Goal: Information Seeking & Learning: Understand process/instructions

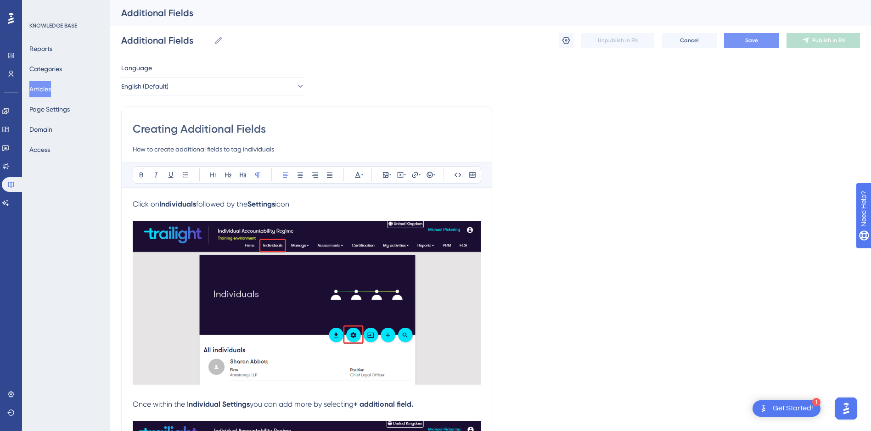
click at [749, 35] on button "Save" at bounding box center [751, 40] width 55 height 15
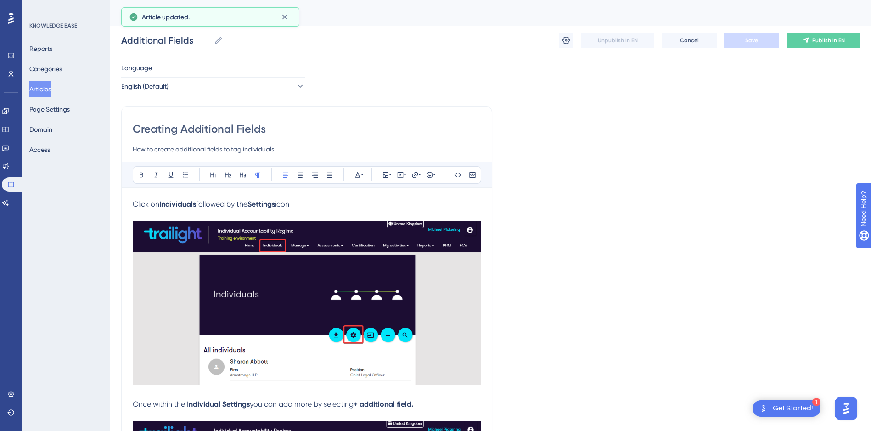
drag, startPoint x: 47, startPoint y: 90, endPoint x: 93, endPoint y: 85, distance: 45.7
click at [47, 90] on button "Articles" at bounding box center [40, 89] width 22 height 17
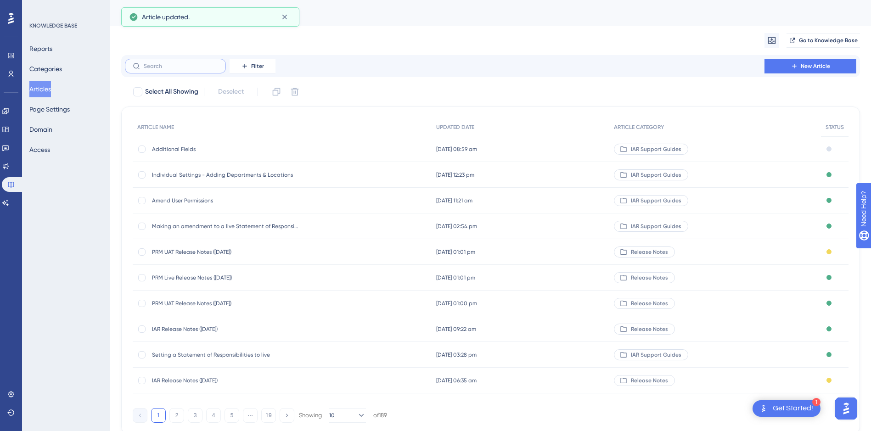
click at [181, 64] on input "text" at bounding box center [181, 66] width 74 height 6
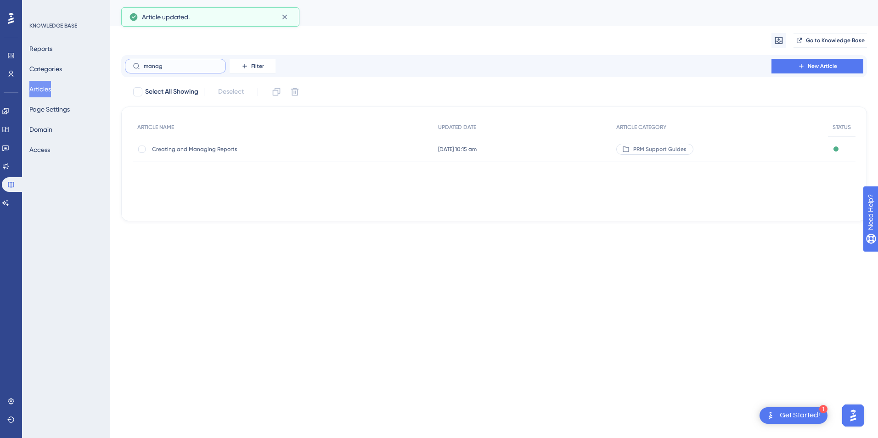
type input "managf"
checkbox input "true"
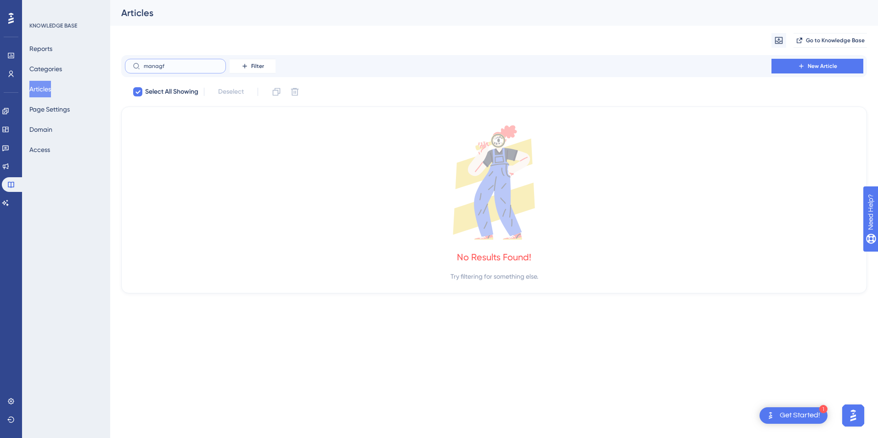
type input "manag"
checkbox input "false"
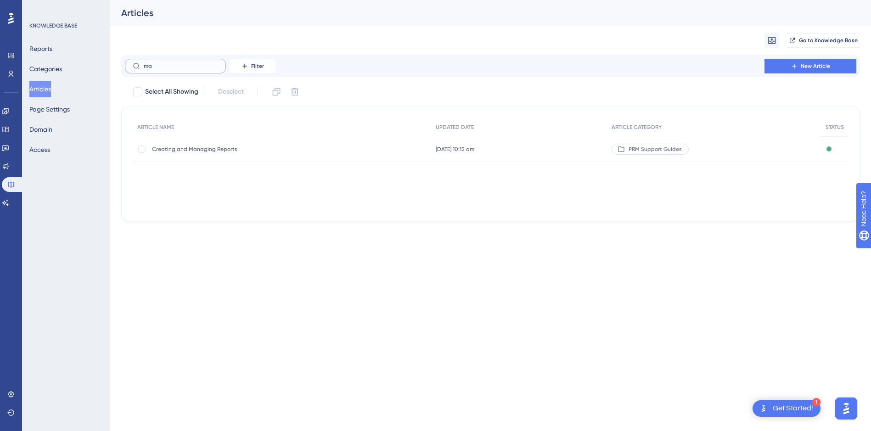
type input "m"
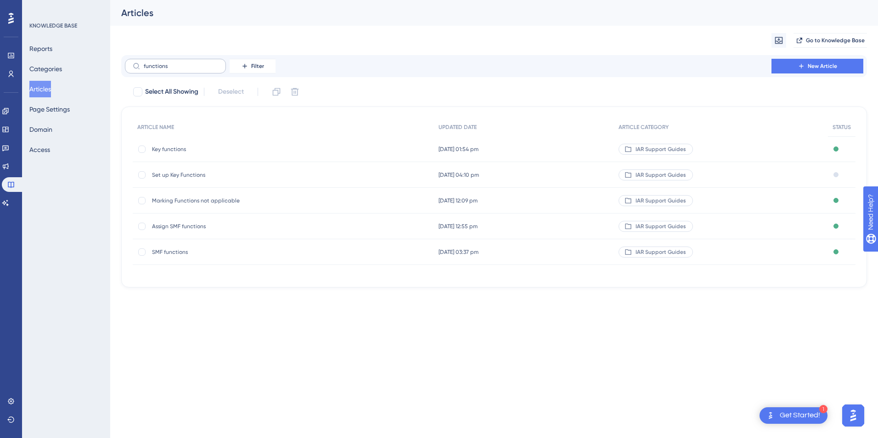
click at [188, 61] on label "functions" at bounding box center [175, 66] width 101 height 15
click at [188, 63] on input "functions" at bounding box center [181, 66] width 74 height 6
click at [185, 62] on label "functions" at bounding box center [175, 66] width 101 height 15
click at [185, 63] on input "functions" at bounding box center [181, 66] width 74 height 6
click at [185, 62] on label "functions" at bounding box center [175, 66] width 101 height 15
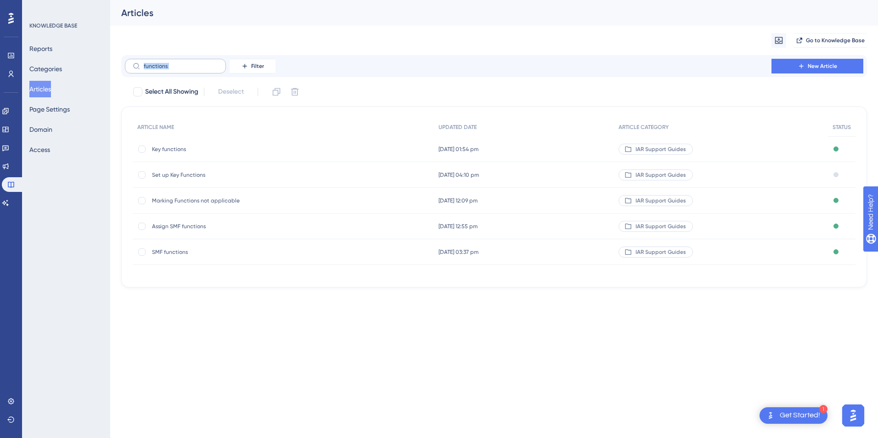
click at [185, 63] on input "functions" at bounding box center [181, 66] width 74 height 6
click at [184, 62] on label "functions" at bounding box center [175, 66] width 101 height 15
click at [184, 63] on input "functions" at bounding box center [181, 66] width 74 height 6
click at [184, 62] on label "functions" at bounding box center [175, 66] width 101 height 15
click at [184, 63] on input "functions" at bounding box center [181, 66] width 74 height 6
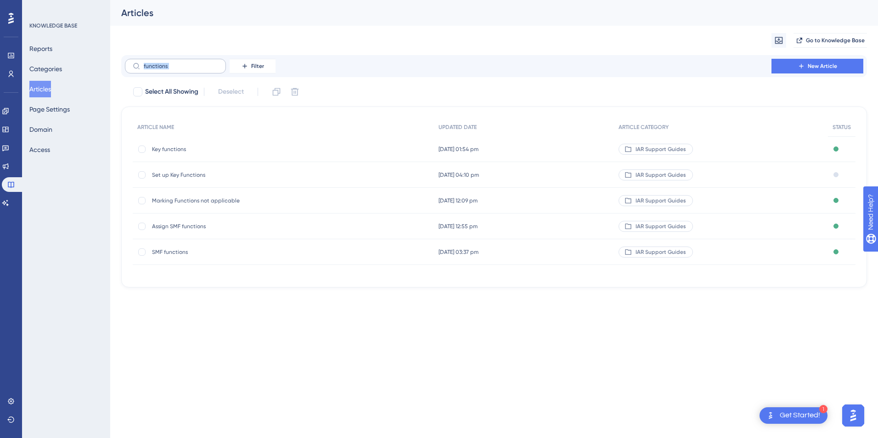
click at [181, 62] on label "functions" at bounding box center [175, 66] width 101 height 15
click at [181, 63] on input "functions" at bounding box center [181, 66] width 74 height 6
click at [180, 63] on input "functions" at bounding box center [181, 66] width 74 height 6
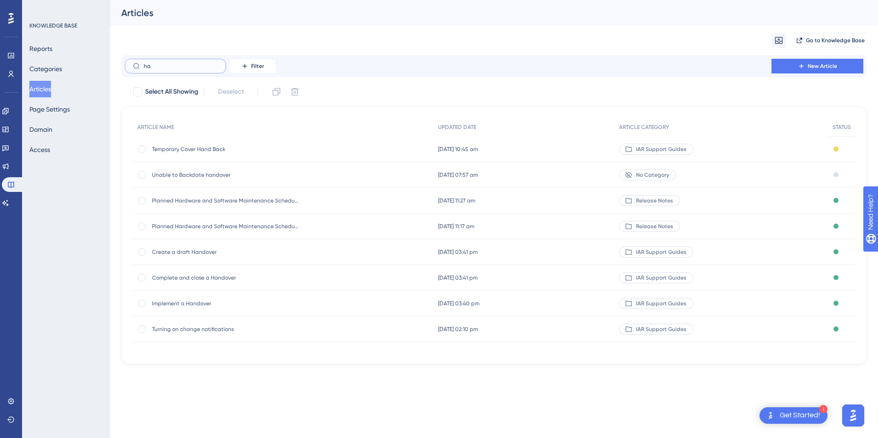
type input "h"
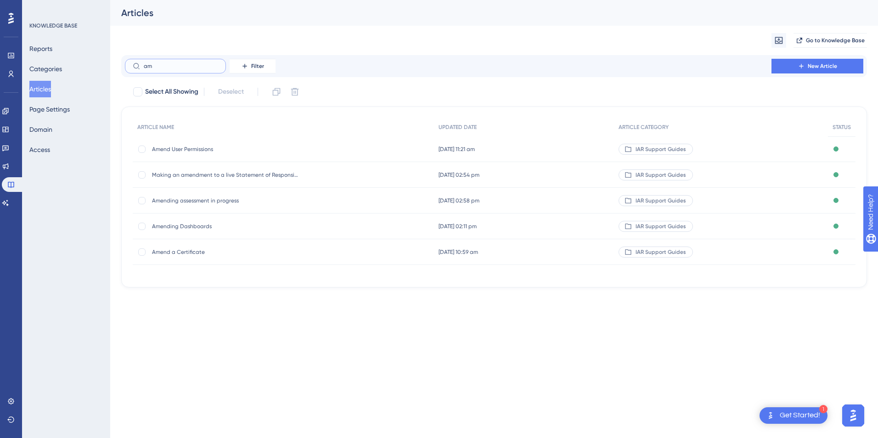
type input "a"
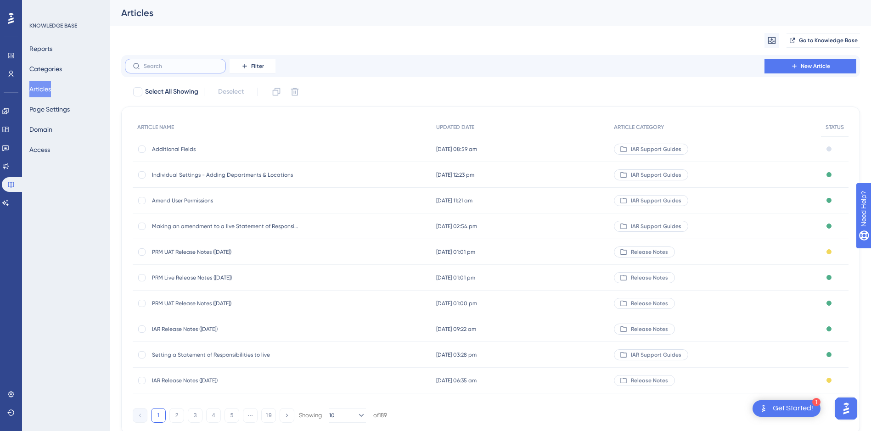
click at [201, 63] on input "text" at bounding box center [181, 66] width 74 height 6
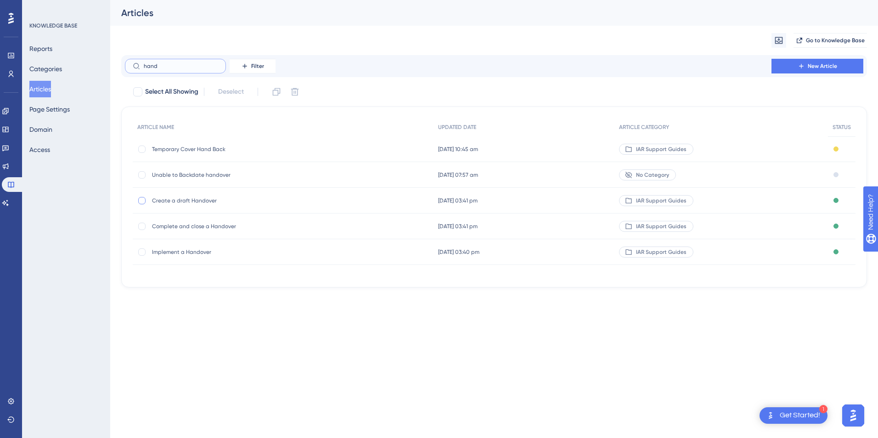
type input "hand"
click at [143, 200] on div at bounding box center [141, 200] width 7 height 7
click at [276, 89] on icon at bounding box center [276, 91] width 9 height 9
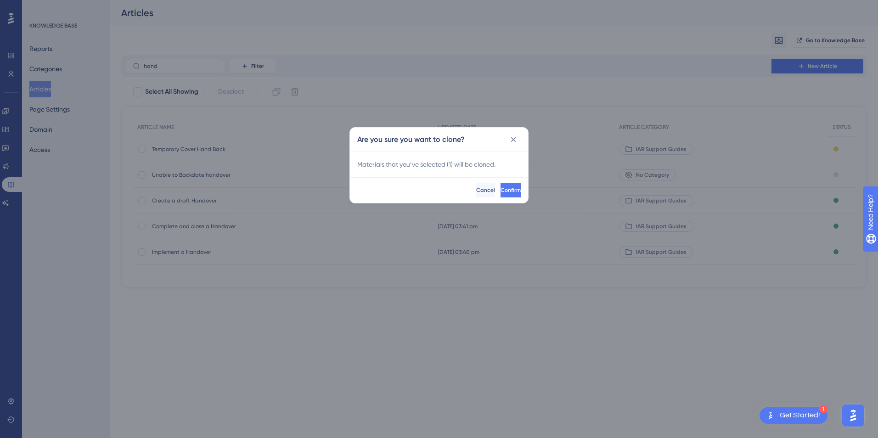
checkbox input "false"
click at [508, 186] on button "Confirm" at bounding box center [510, 190] width 22 height 15
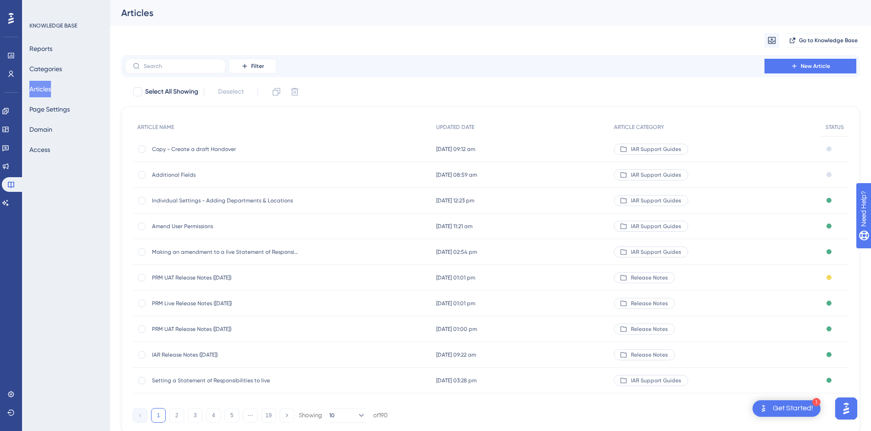
click at [208, 150] on span "Copy - Create a draft Handover" at bounding box center [225, 149] width 147 height 7
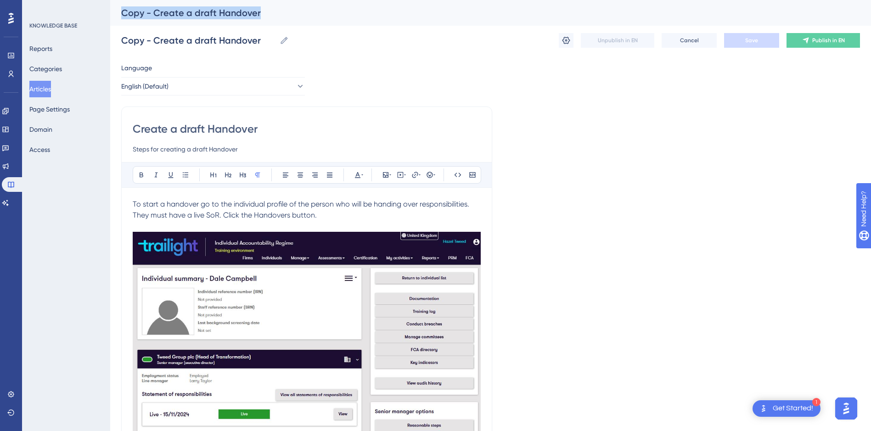
drag, startPoint x: 257, startPoint y: 12, endPoint x: 118, endPoint y: 12, distance: 139.2
click at [118, 12] on div "Copy - Create a draft Handover" at bounding box center [490, 13] width 761 height 26
drag, startPoint x: 118, startPoint y: 12, endPoint x: 240, endPoint y: 40, distance: 125.2
click at [240, 40] on input "Copy - Create a draft Handover" at bounding box center [198, 40] width 155 height 13
drag, startPoint x: 262, startPoint y: 39, endPoint x: 149, endPoint y: 29, distance: 113.4
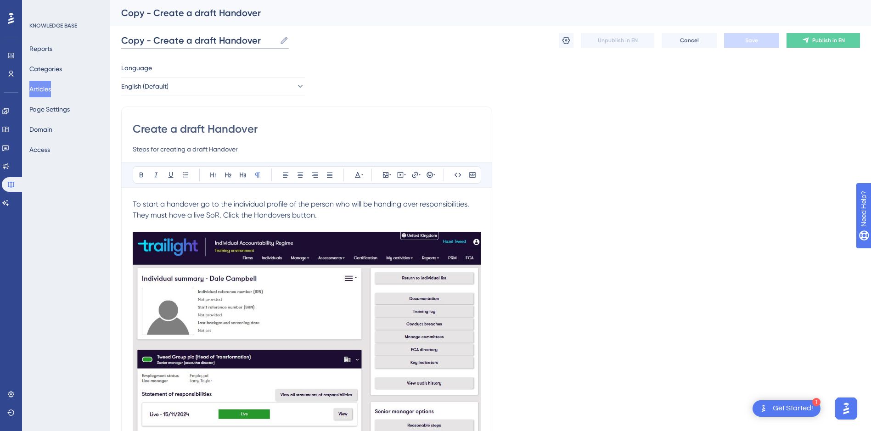
type input "Amending Handovers"
drag, startPoint x: 277, startPoint y: 126, endPoint x: 119, endPoint y: 128, distance: 158.0
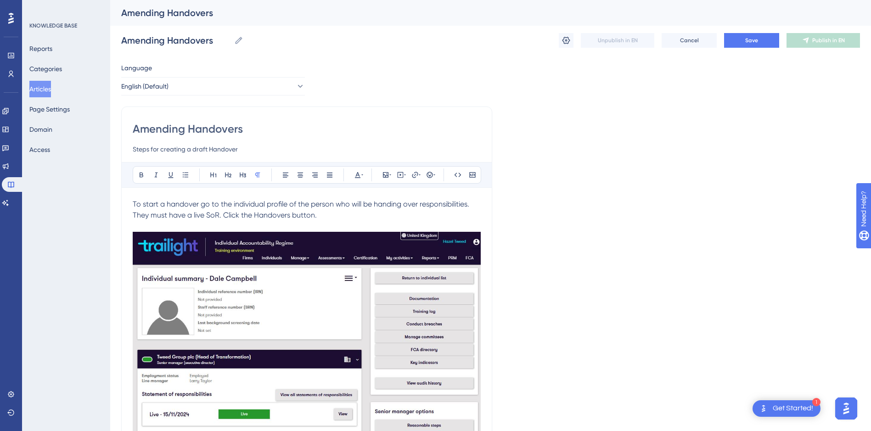
type input "Amending Handovers"
drag, startPoint x: 244, startPoint y: 149, endPoint x: 116, endPoint y: 147, distance: 127.7
type input "Follow these steps to amend any handovers."
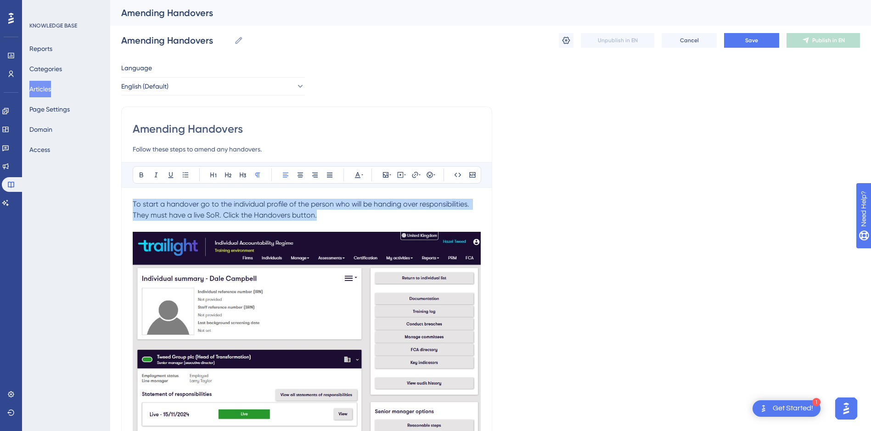
drag, startPoint x: 325, startPoint y: 215, endPoint x: 128, endPoint y: 198, distance: 197.8
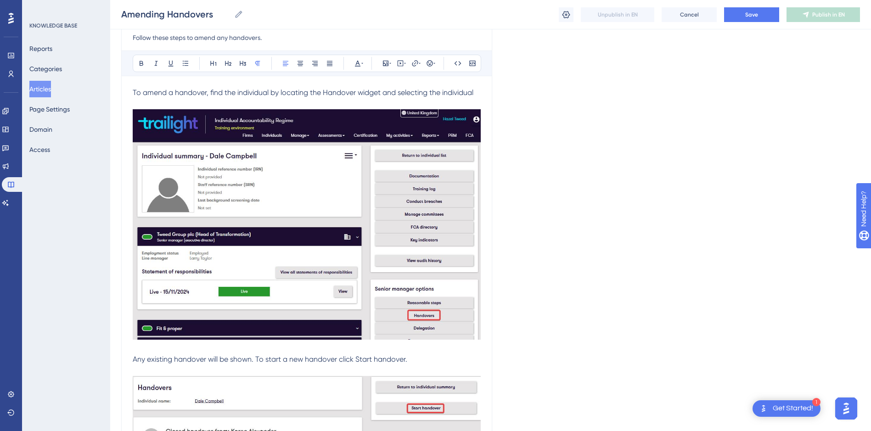
scroll to position [92, 0]
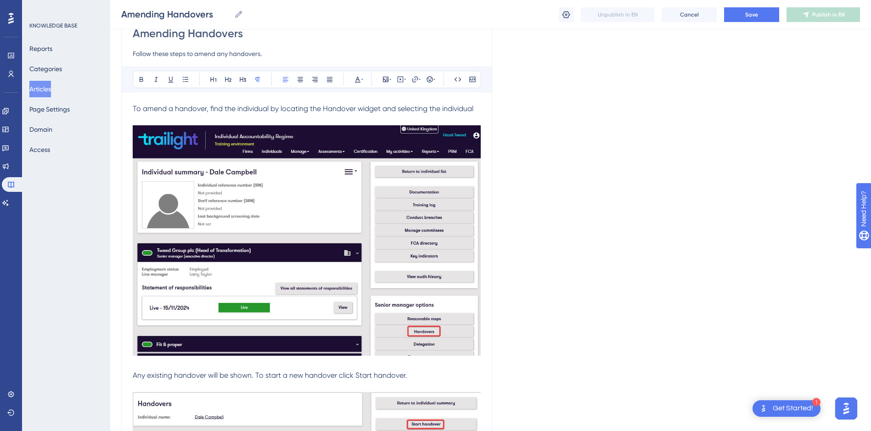
click at [409, 257] on img at bounding box center [307, 240] width 348 height 231
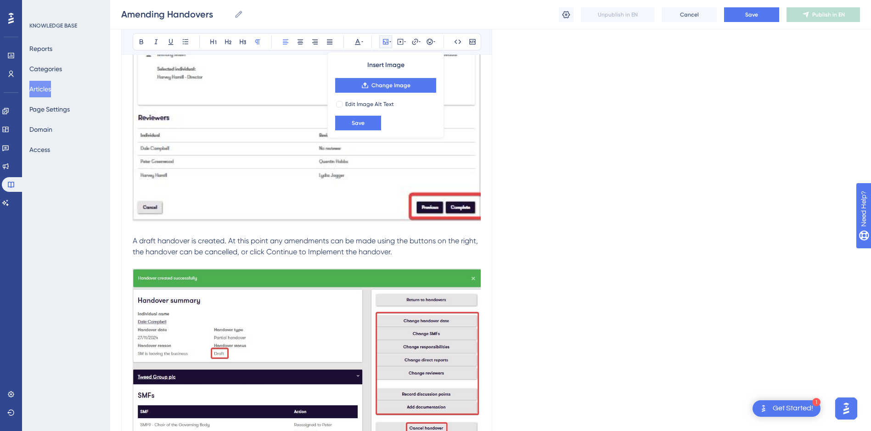
scroll to position [2596, 0]
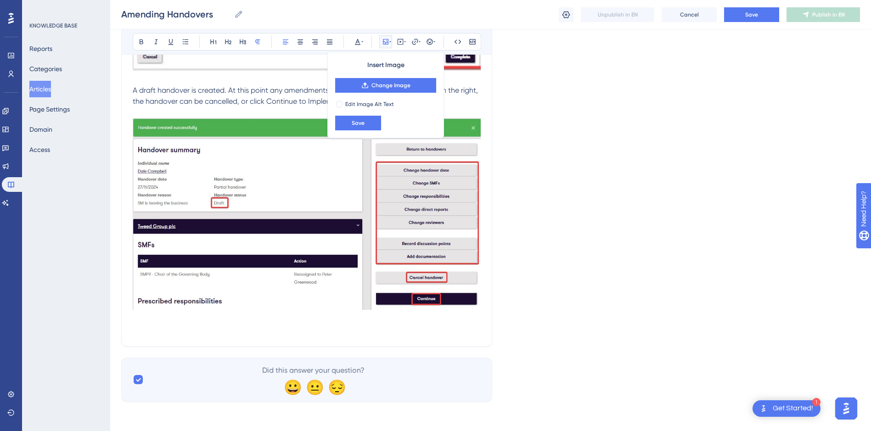
click at [443, 322] on p at bounding box center [307, 318] width 348 height 11
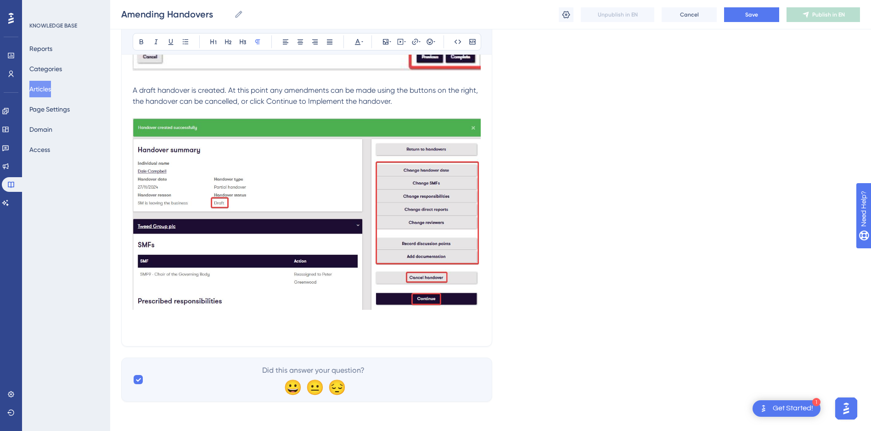
drag, startPoint x: 443, startPoint y: 323, endPoint x: 132, endPoint y: 90, distance: 388.9
click at [256, 324] on p at bounding box center [307, 329] width 348 height 11
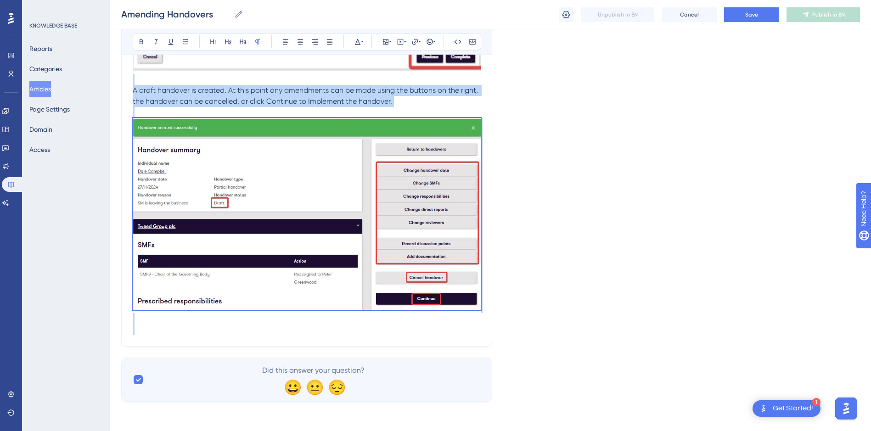
drag, startPoint x: 255, startPoint y: 331, endPoint x: 126, endPoint y: 81, distance: 281.2
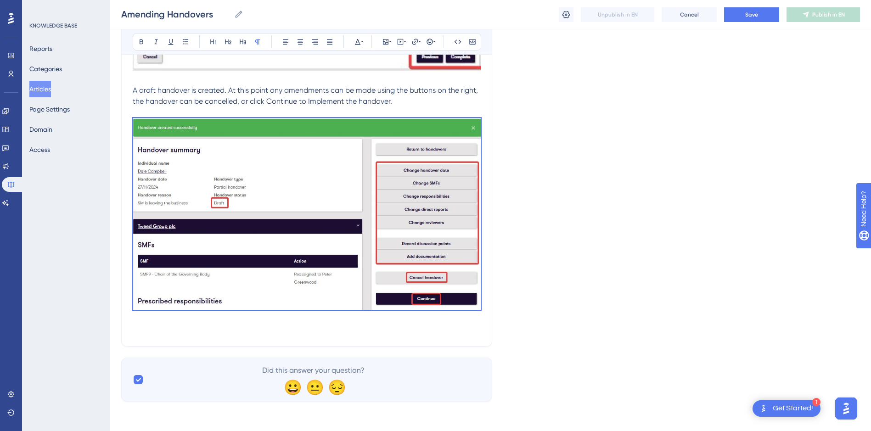
scroll to position [2345, 0]
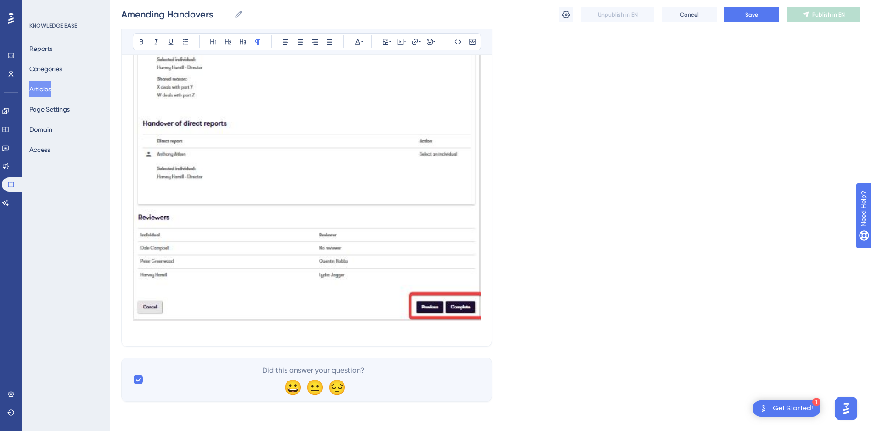
drag, startPoint x: 156, startPoint y: 328, endPoint x: 149, endPoint y: 202, distance: 126.5
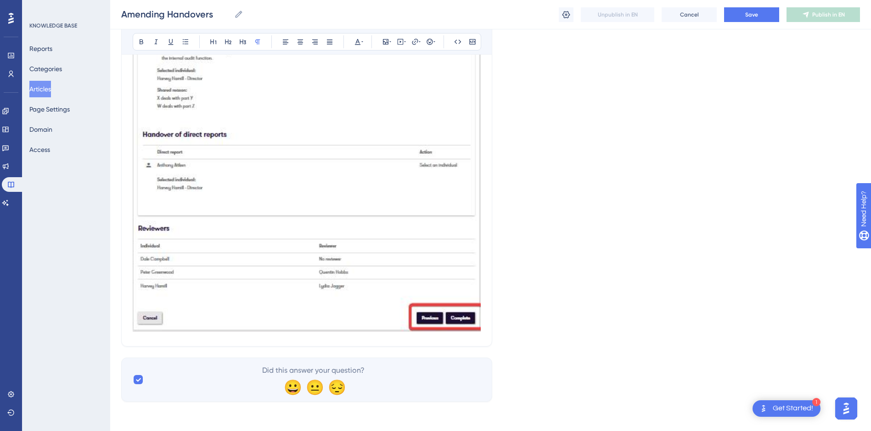
scroll to position [1735, 0]
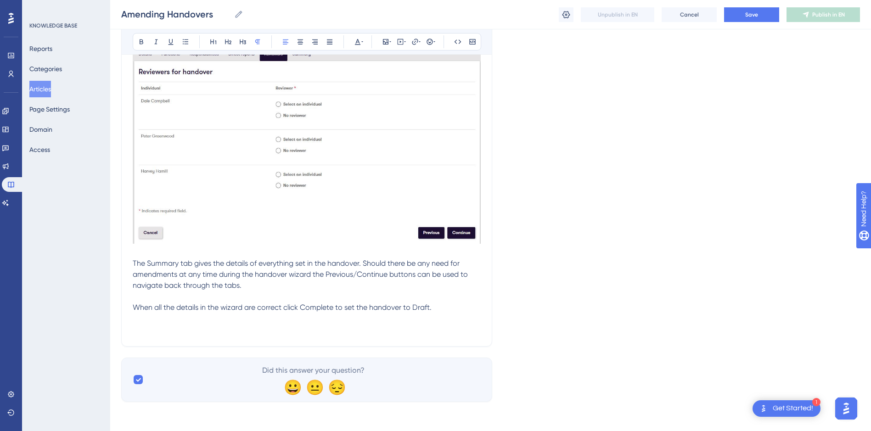
drag, startPoint x: 450, startPoint y: 310, endPoint x: 152, endPoint y: 62, distance: 387.8
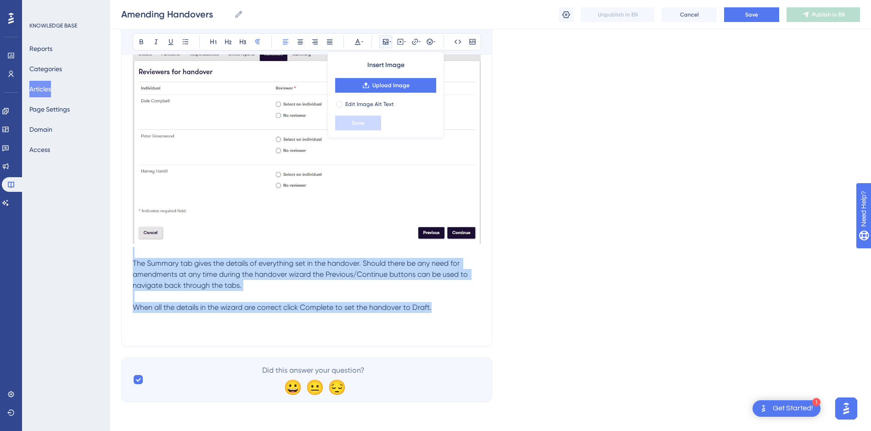
drag, startPoint x: 449, startPoint y: 310, endPoint x: 174, endPoint y: 205, distance: 294.7
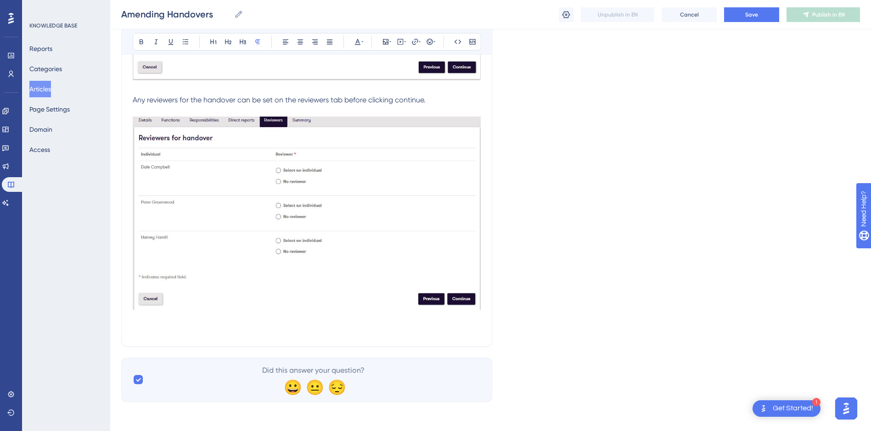
scroll to position [1484, 0]
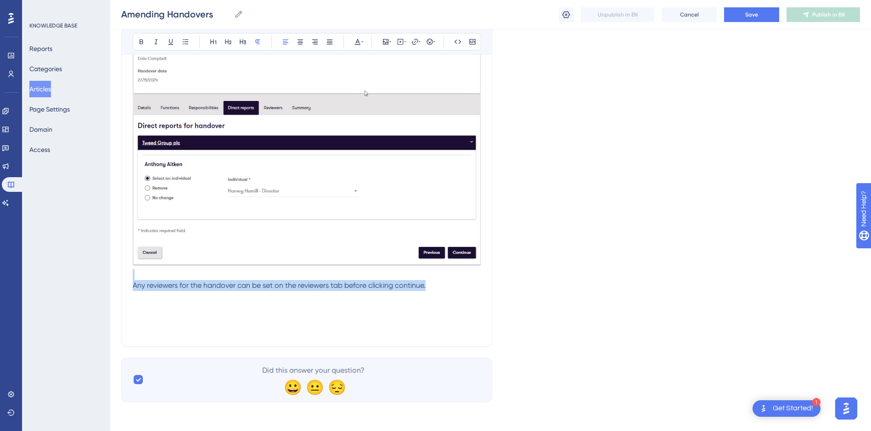
drag, startPoint x: 434, startPoint y: 285, endPoint x: 198, endPoint y: 263, distance: 236.2
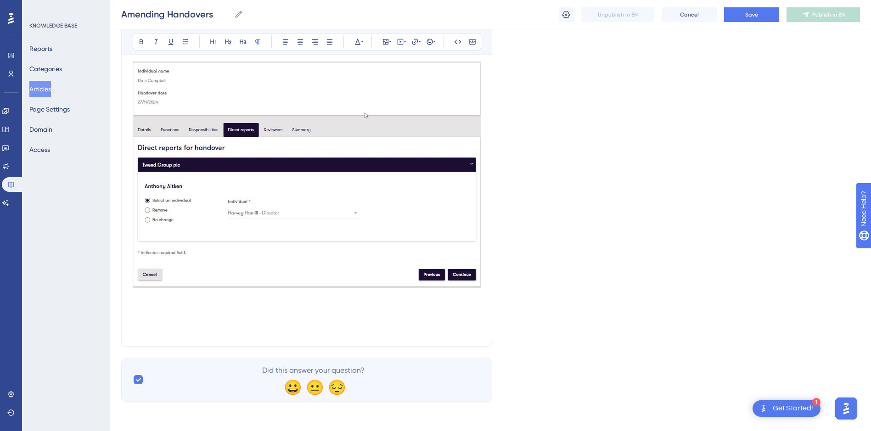
scroll to position [1243, 0]
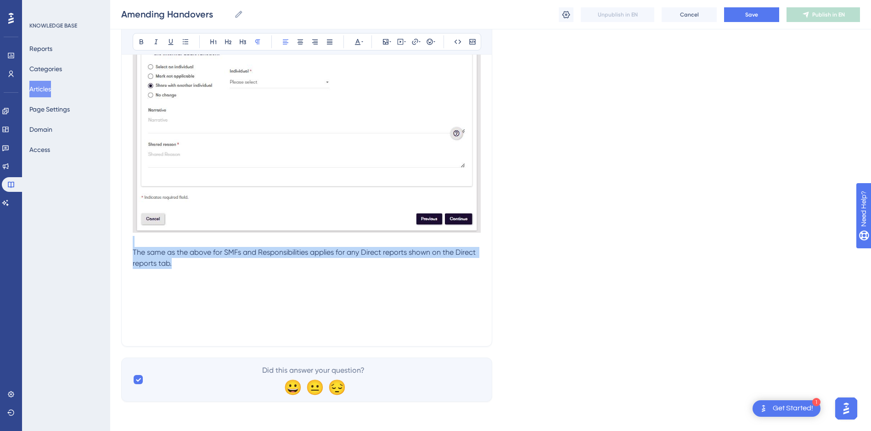
drag, startPoint x: 224, startPoint y: 262, endPoint x: 136, endPoint y: 229, distance: 93.8
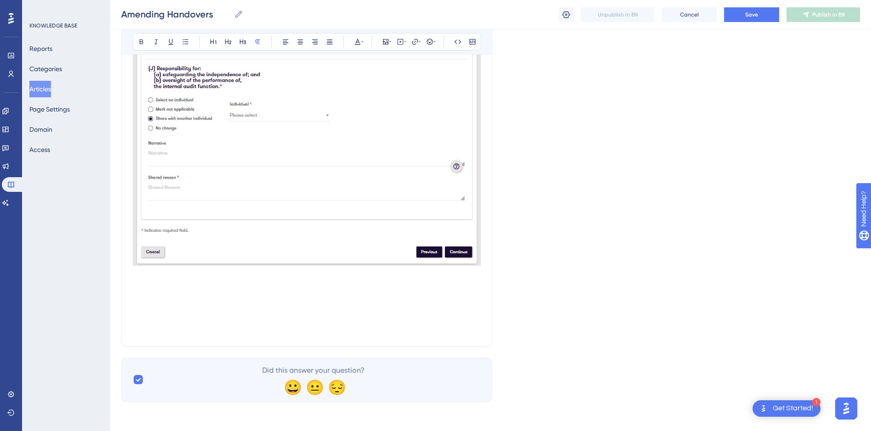
scroll to position [941, 0]
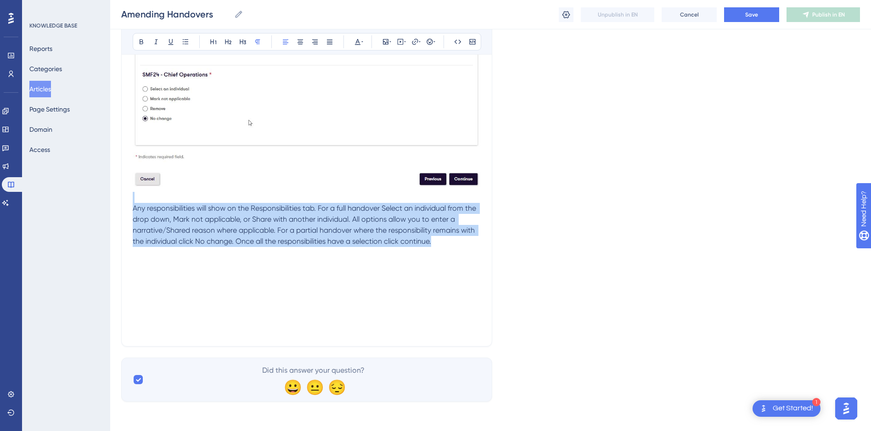
drag, startPoint x: 443, startPoint y: 244, endPoint x: 138, endPoint y: 192, distance: 309.0
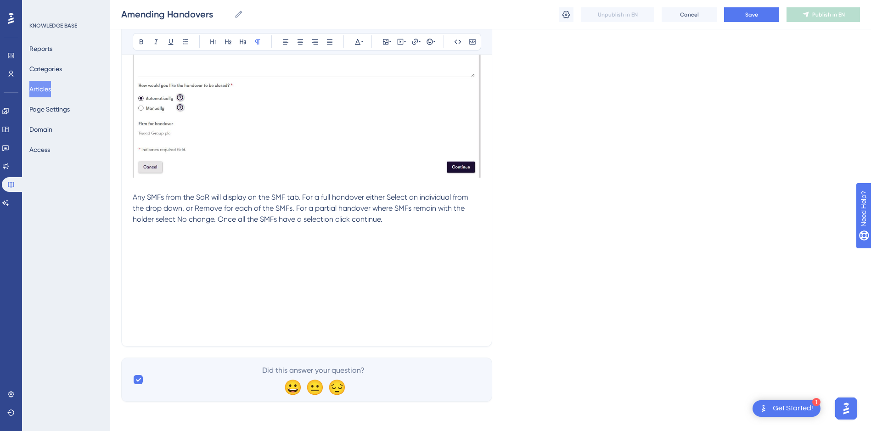
scroll to position [660, 0]
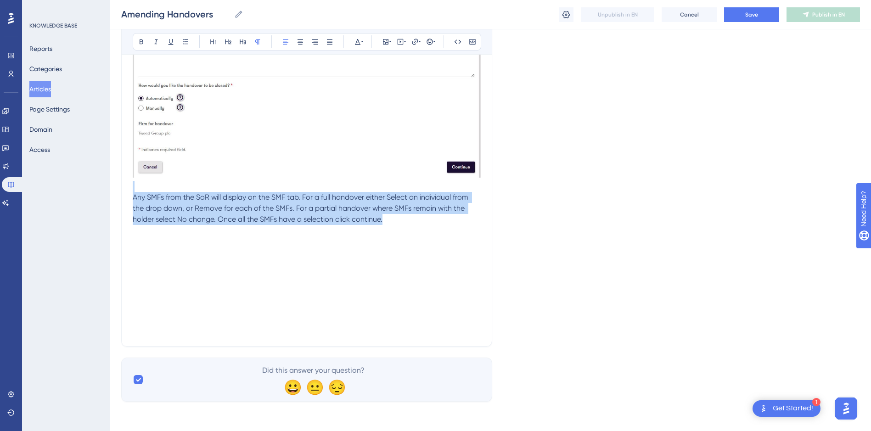
drag, startPoint x: 398, startPoint y: 218, endPoint x: 170, endPoint y: 175, distance: 232.4
drag, startPoint x: 413, startPoint y: 224, endPoint x: 136, endPoint y: 187, distance: 279.4
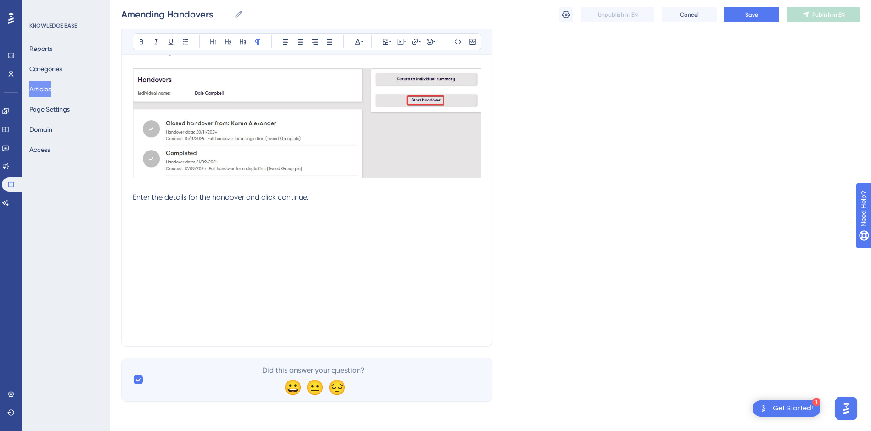
scroll to position [416, 0]
drag, startPoint x: 326, startPoint y: 197, endPoint x: 161, endPoint y: 187, distance: 164.7
click at [161, 187] on div "To amend a handover, find the individual by locating the Handover widget and se…" at bounding box center [307, 57] width 348 height 556
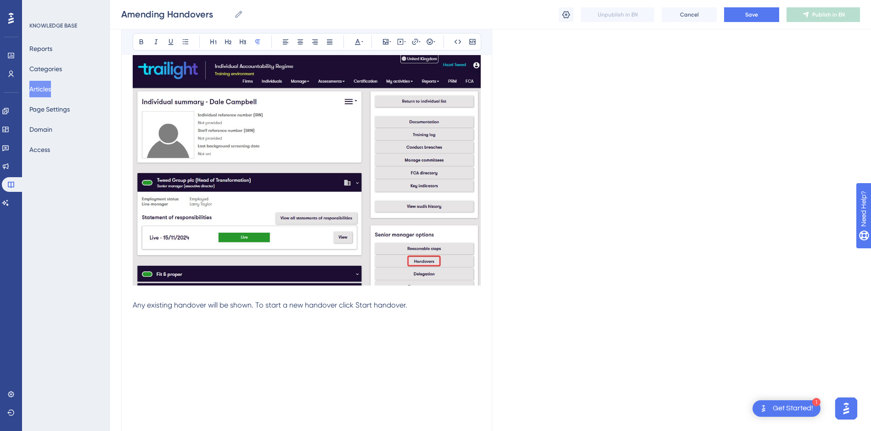
scroll to position [154, 0]
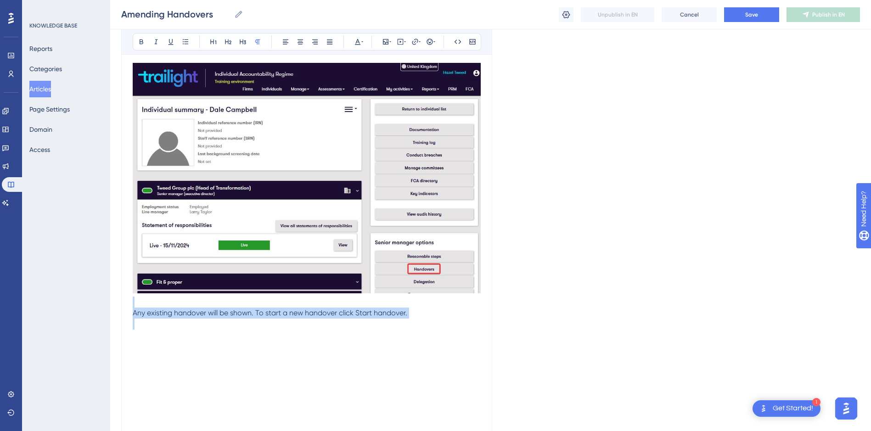
drag, startPoint x: 432, startPoint y: 303, endPoint x: 436, endPoint y: 319, distance: 16.7
click at [436, 319] on div "To amend a handover, find the individual by locating the Handover widget and se…" at bounding box center [307, 257] width 348 height 432
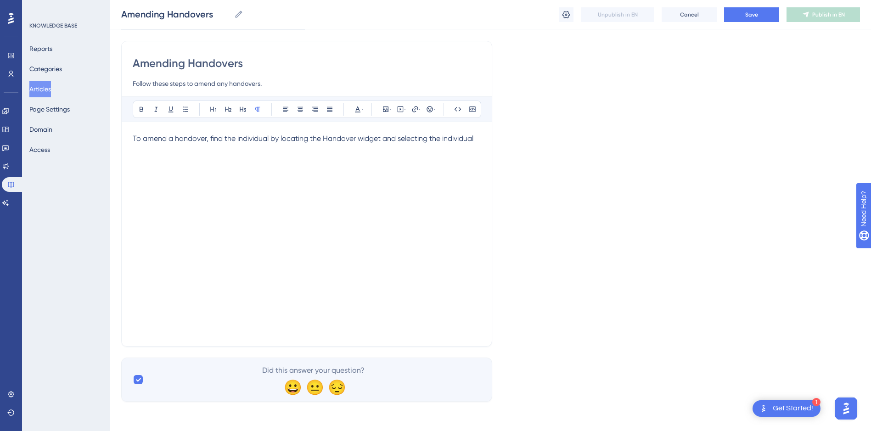
click at [483, 138] on div "Amending Handovers Follow these steps to amend any handovers. Bold Italic Under…" at bounding box center [306, 194] width 371 height 306
click at [474, 137] on span "To amend a handover, find the individual by locating the Handover widget and se…" at bounding box center [303, 138] width 341 height 9
drag, startPoint x: 475, startPoint y: 139, endPoint x: 494, endPoint y: 169, distance: 35.7
click at [475, 138] on span "To amend a handover, find the individual by locating the Handover widget and se…" at bounding box center [304, 144] width 343 height 20
click at [261, 152] on p "To amend a handover, find the individual by locating the Handover widget and se…" at bounding box center [307, 144] width 348 height 22
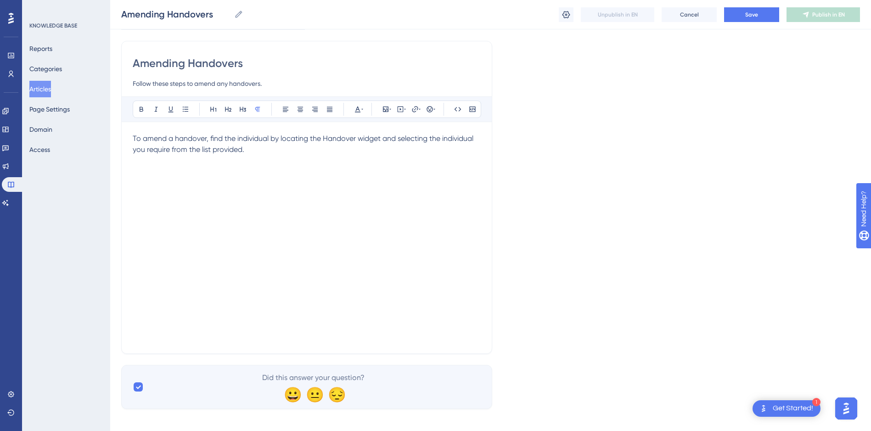
click at [187, 198] on p at bounding box center [307, 193] width 348 height 11
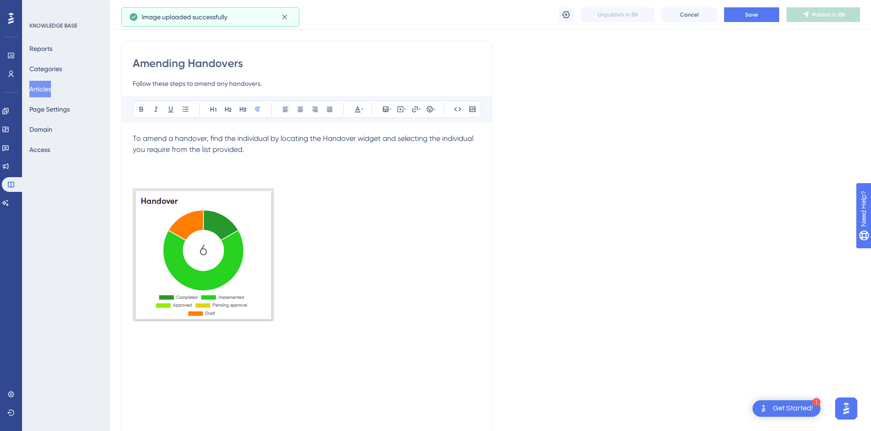
click at [313, 227] on p at bounding box center [307, 256] width 348 height 136
drag, startPoint x: 214, startPoint y: 299, endPoint x: 222, endPoint y: 294, distance: 9.3
click at [214, 298] on img at bounding box center [203, 254] width 141 height 133
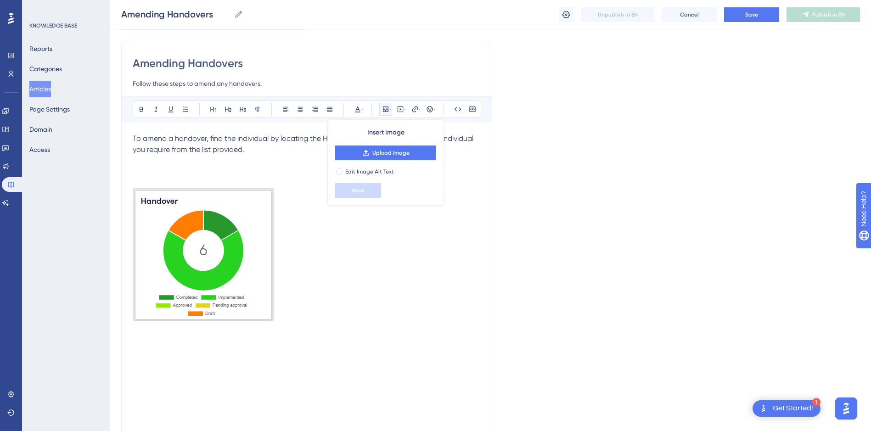
click at [305, 255] on p at bounding box center [307, 256] width 348 height 136
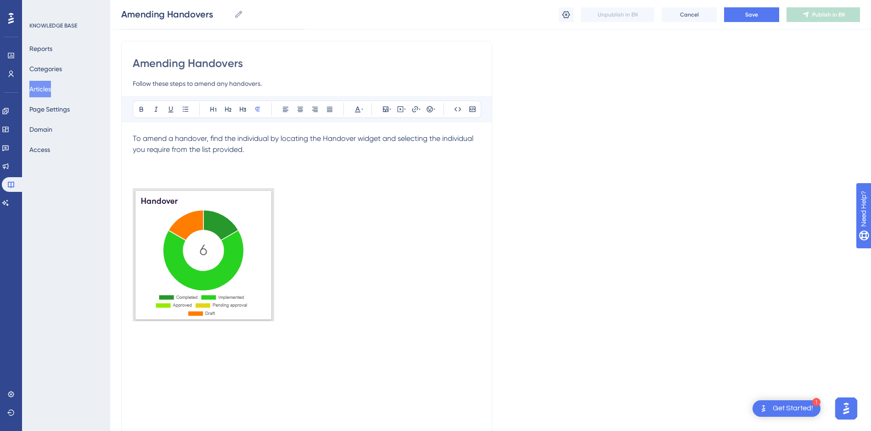
click at [241, 250] on img at bounding box center [203, 254] width 141 height 133
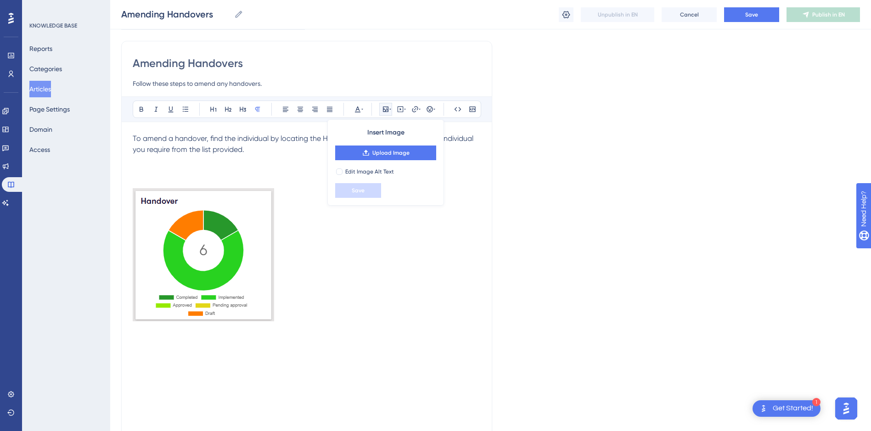
click at [306, 241] on p at bounding box center [307, 256] width 348 height 136
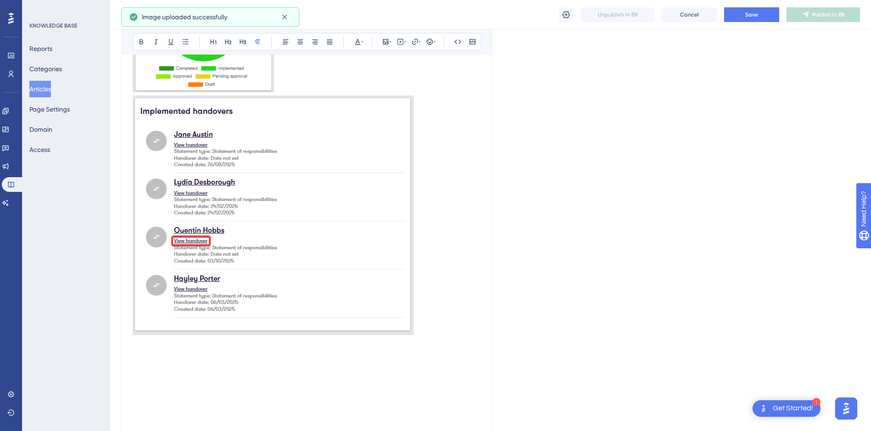
scroll to position [292, 0]
click at [193, 348] on p at bounding box center [307, 343] width 348 height 11
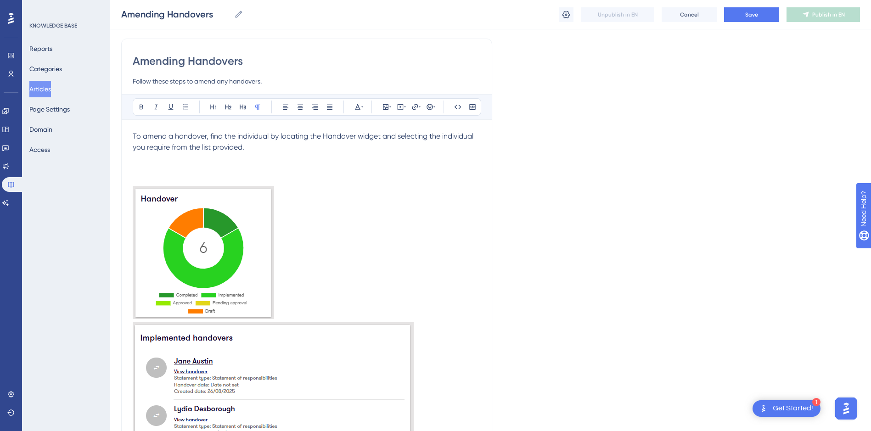
scroll to position [62, 0]
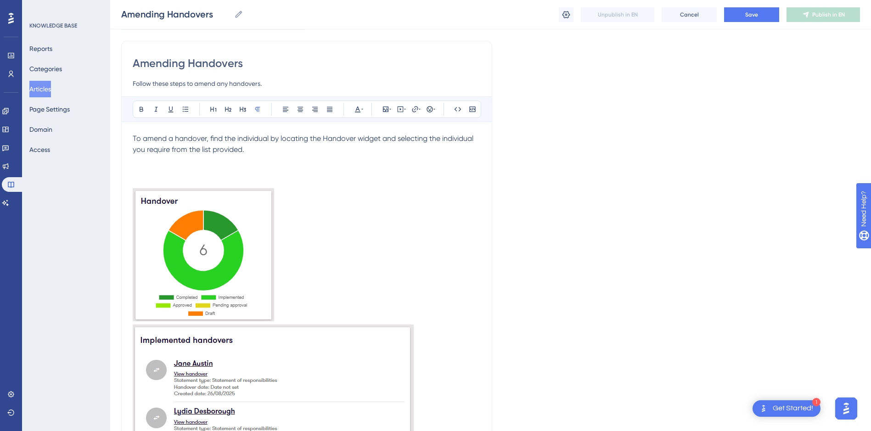
click at [190, 171] on p at bounding box center [307, 171] width 348 height 11
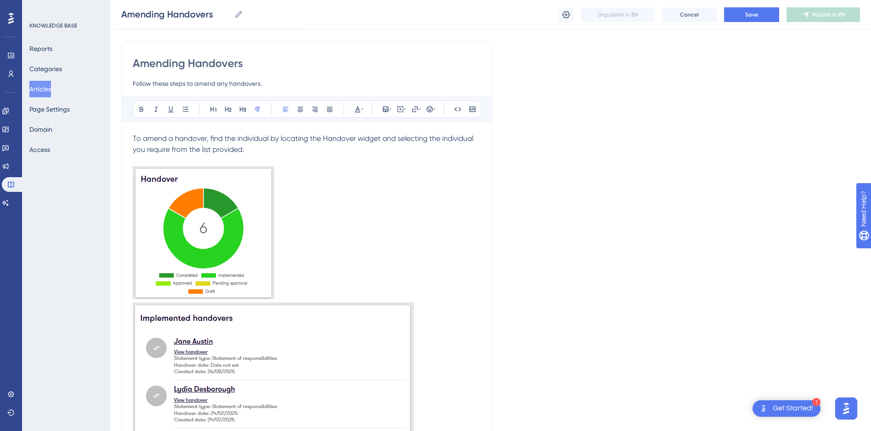
click at [256, 152] on p "To amend a handover, find the individual by locating the Handover widget and se…" at bounding box center [307, 144] width 348 height 22
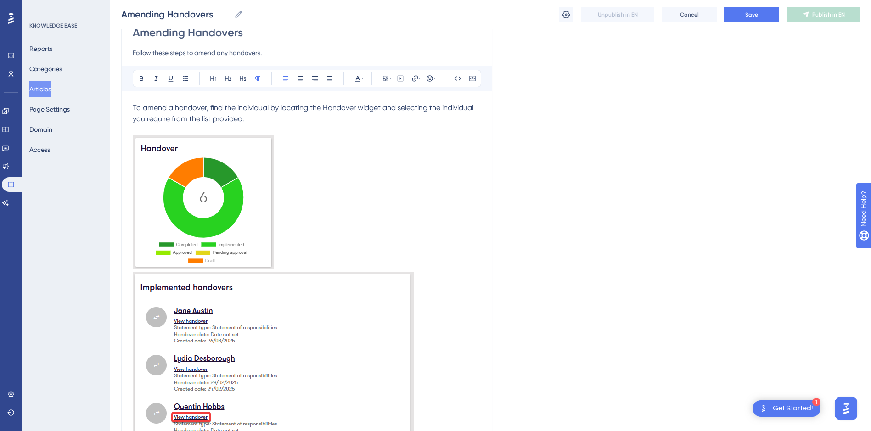
scroll to position [108, 0]
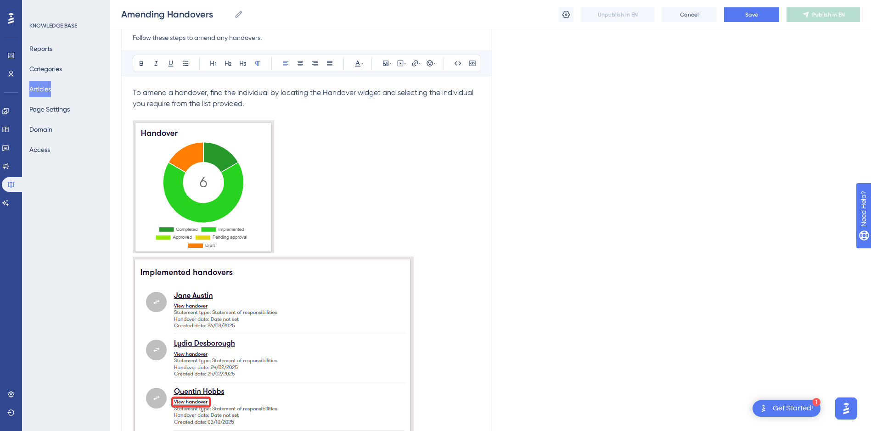
click at [441, 91] on span "To amend a handover, find the individual by locating the Handover widget and se…" at bounding box center [304, 98] width 343 height 20
drag, startPoint x: 445, startPoint y: 90, endPoint x: 164, endPoint y: 105, distance: 281.0
click at [164, 105] on span "To amend a handover, find the individual by locating the Handover widget and se…" at bounding box center [296, 98] width 327 height 20
click at [143, 62] on icon at bounding box center [142, 63] width 4 height 5
click at [348, 97] on p "To amend a handover, find the individual by locating the Handover widget and se…" at bounding box center [307, 98] width 348 height 22
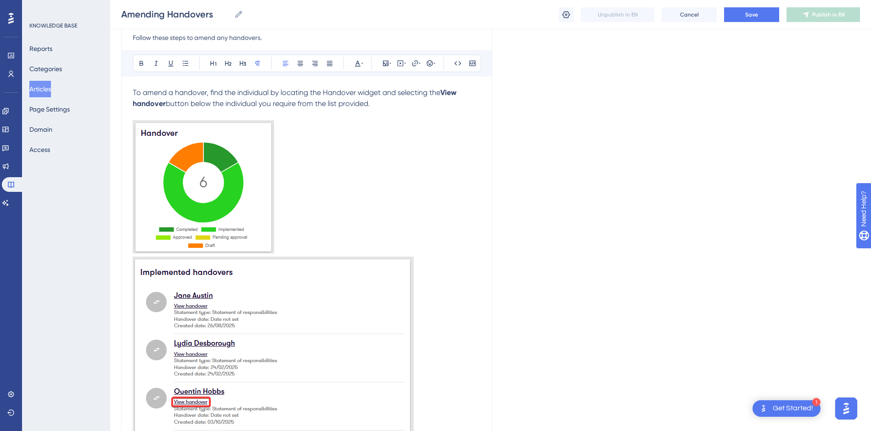
click at [384, 103] on p "To amend a handover, find the individual by locating the Handover widget and se…" at bounding box center [307, 98] width 348 height 22
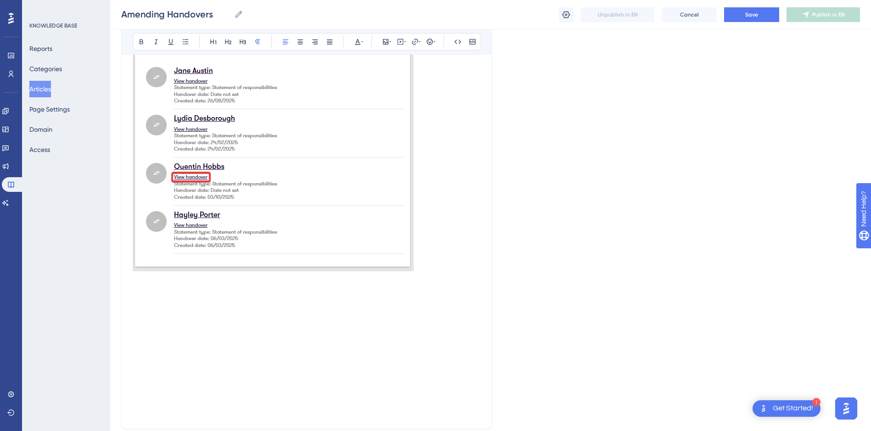
scroll to position [338, 0]
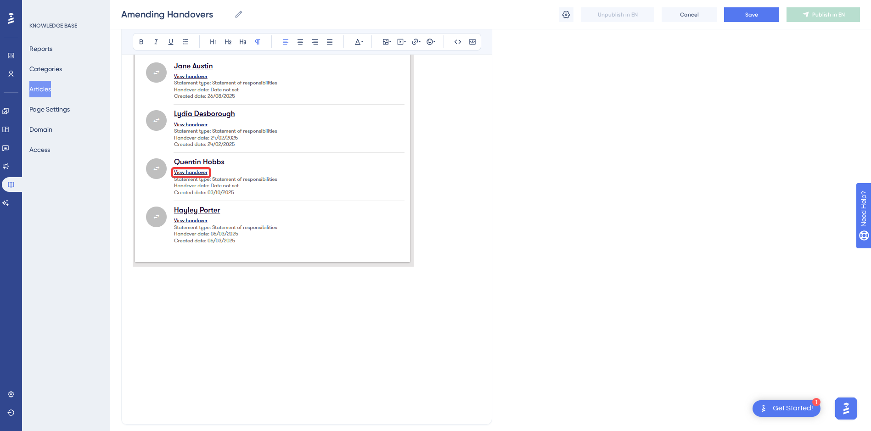
click at [179, 289] on p at bounding box center [307, 286] width 348 height 11
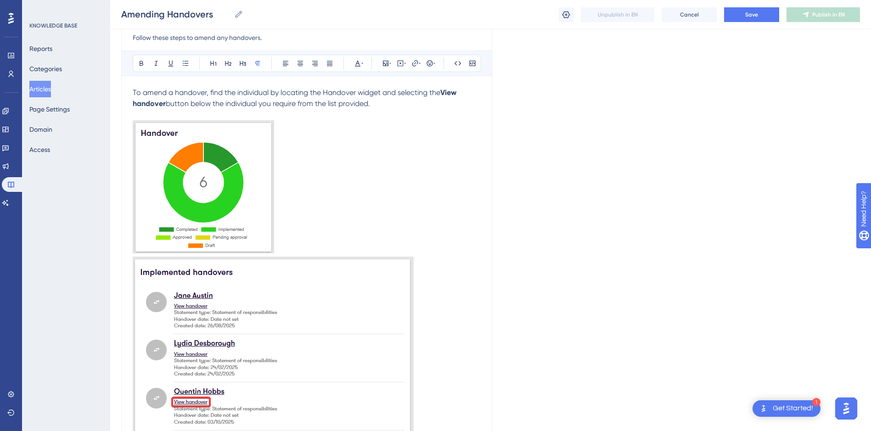
scroll to position [62, 0]
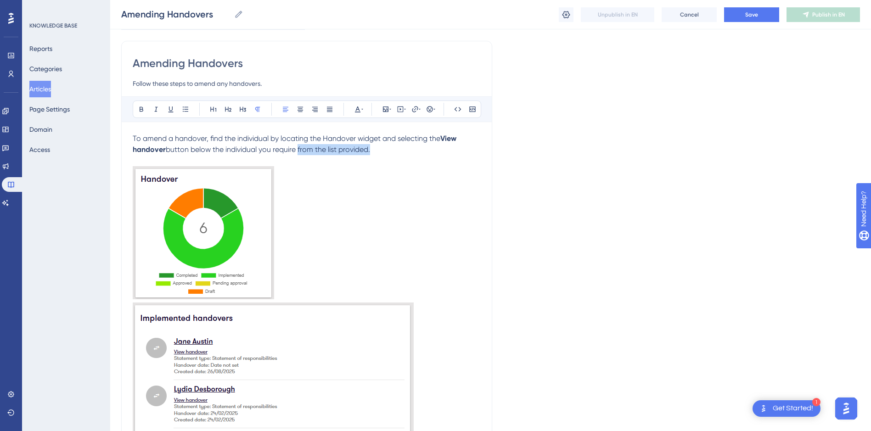
drag, startPoint x: 369, startPoint y: 148, endPoint x: 298, endPoint y: 150, distance: 71.7
click at [298, 150] on span "button below the individual you require from the list provided." at bounding box center [268, 149] width 204 height 9
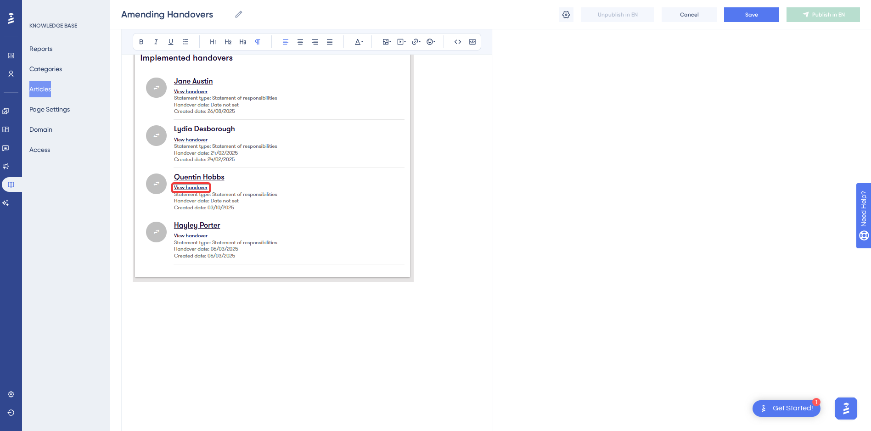
scroll to position [338, 0]
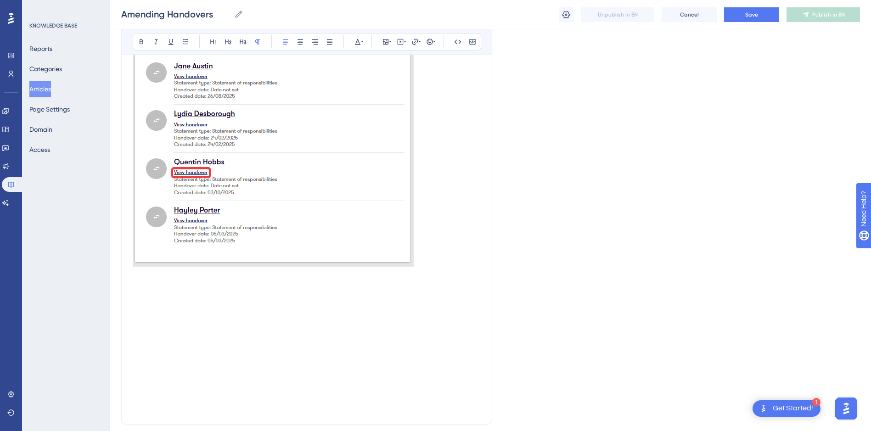
click at [162, 282] on p at bounding box center [307, 286] width 348 height 11
click at [147, 291] on p at bounding box center [307, 286] width 348 height 11
click at [186, 294] on p at bounding box center [307, 297] width 348 height 11
click at [182, 289] on p at bounding box center [307, 286] width 348 height 11
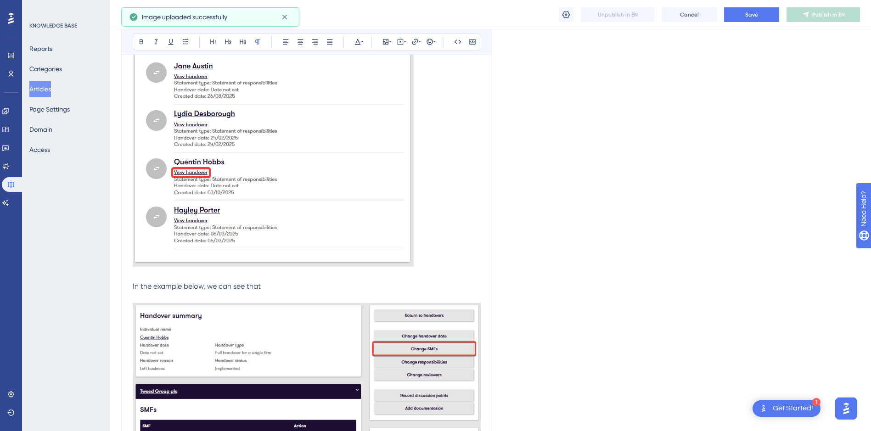
click at [295, 282] on p "In the example below, we can see that" at bounding box center [307, 286] width 348 height 11
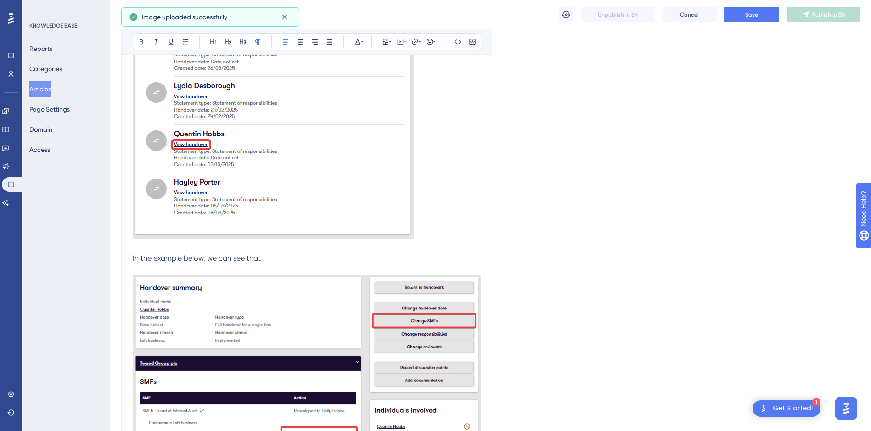
scroll to position [429, 0]
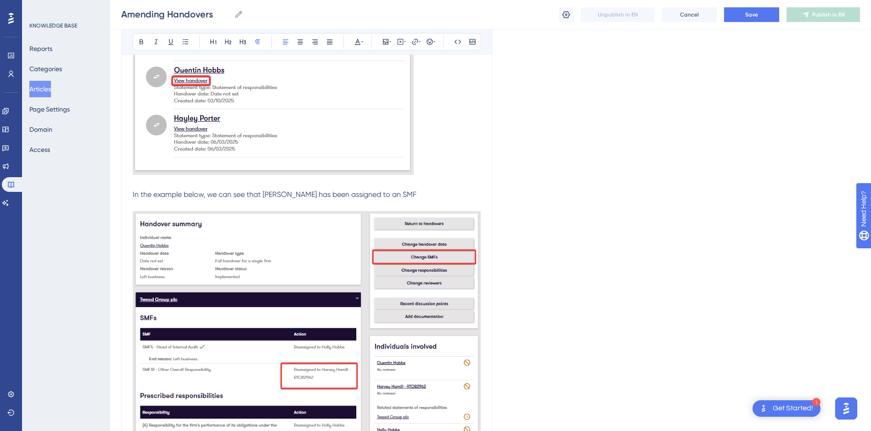
click at [343, 191] on span "In the example below, we can see that [PERSON_NAME] has been assigned to an SMF" at bounding box center [275, 194] width 284 height 9
click at [455, 193] on p "In the example below, we can see that [PERSON_NAME] has been incorrectly assign…" at bounding box center [307, 194] width 348 height 11
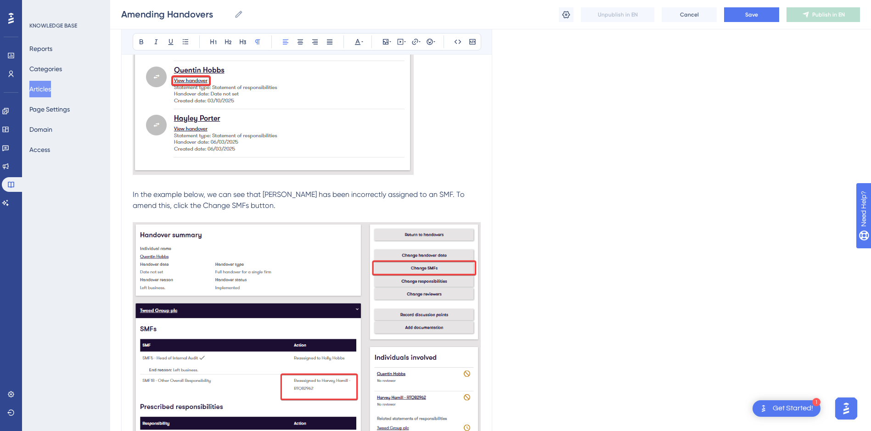
click at [169, 203] on span "In the example below, we can see that [PERSON_NAME] has been incorrectly assign…" at bounding box center [300, 200] width 334 height 20
drag, startPoint x: 249, startPoint y: 205, endPoint x: 294, endPoint y: 206, distance: 45.5
click at [294, 206] on span "In the example below, we can see that [PERSON_NAME] has been incorrectly assign…" at bounding box center [300, 200] width 334 height 20
click at [142, 40] on icon at bounding box center [142, 42] width 4 height 5
click at [336, 199] on p "In the example below, we can see that [PERSON_NAME] has been incorrectly assign…" at bounding box center [307, 200] width 348 height 22
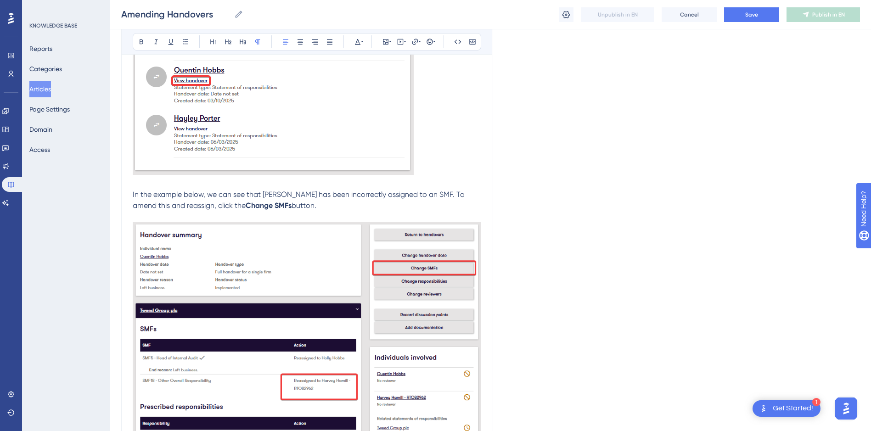
click at [338, 203] on p "In the example below, we can see that [PERSON_NAME] has been incorrectly assign…" at bounding box center [307, 200] width 348 height 22
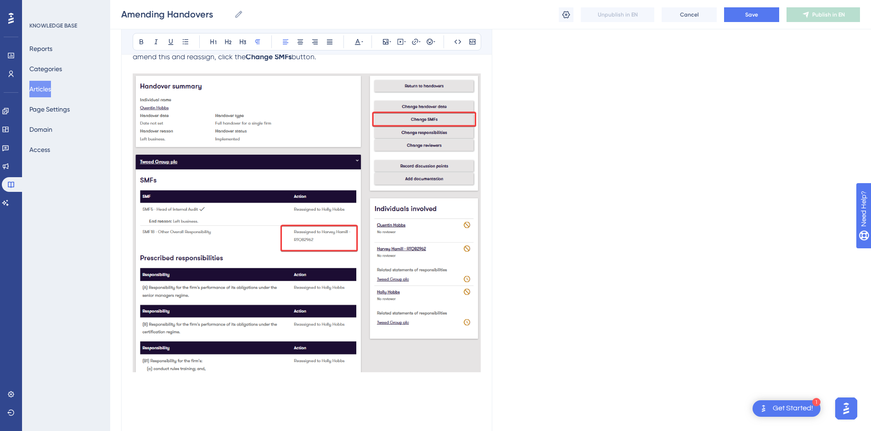
scroll to position [705, 0]
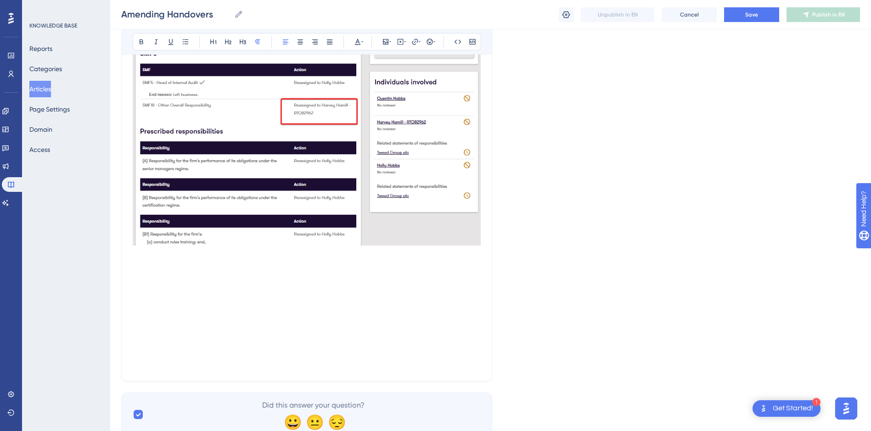
click at [269, 262] on p at bounding box center [307, 265] width 348 height 11
click at [182, 282] on p at bounding box center [307, 287] width 348 height 11
click at [174, 272] on p at bounding box center [307, 276] width 348 height 11
click at [165, 266] on p at bounding box center [307, 265] width 348 height 11
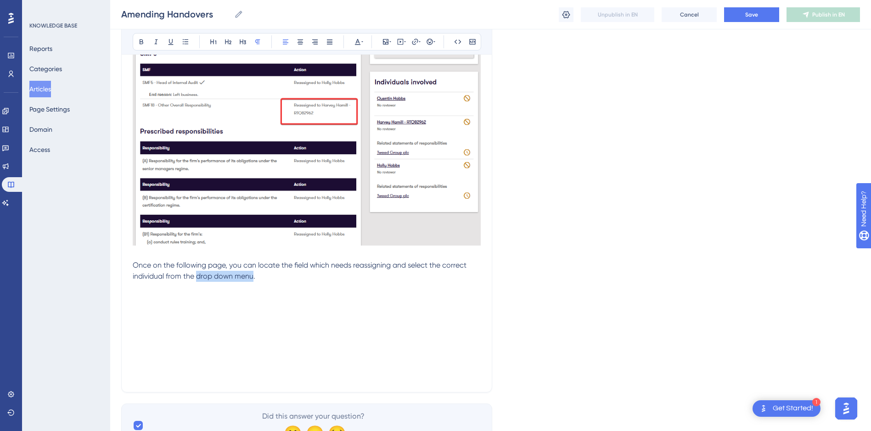
drag, startPoint x: 196, startPoint y: 275, endPoint x: 253, endPoint y: 275, distance: 57.0
click at [253, 275] on span "Once on the following page, you can locate the field which needs reassigning an…" at bounding box center [301, 271] width 336 height 20
click at [138, 41] on icon at bounding box center [141, 41] width 7 height 7
click at [269, 272] on p "Once on the following page, you can locate the field which needs reassigning an…" at bounding box center [307, 271] width 348 height 22
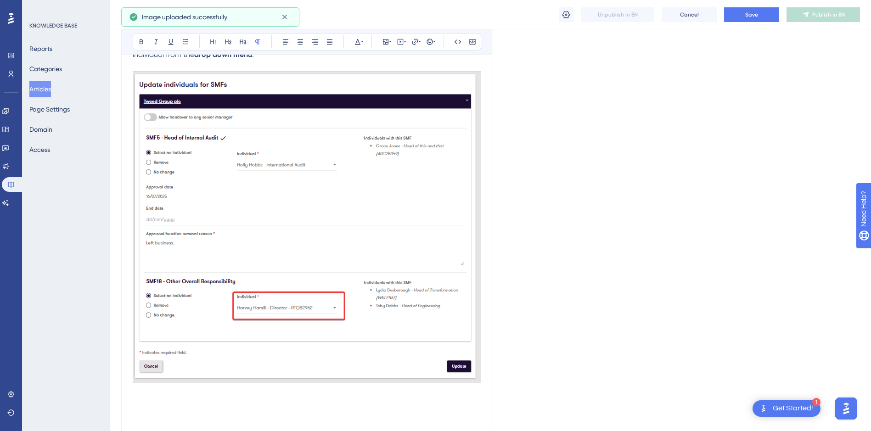
scroll to position [981, 0]
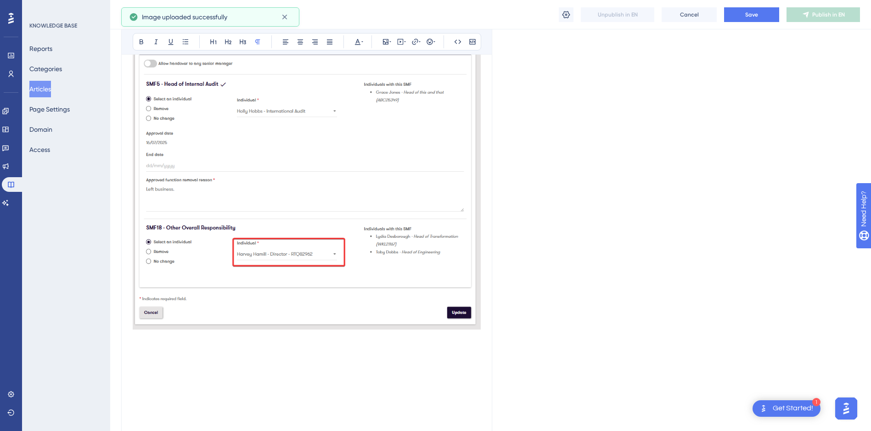
click at [272, 342] on p at bounding box center [307, 338] width 348 height 11
click at [197, 348] on p at bounding box center [307, 349] width 348 height 11
click at [203, 338] on p at bounding box center [307, 338] width 348 height 11
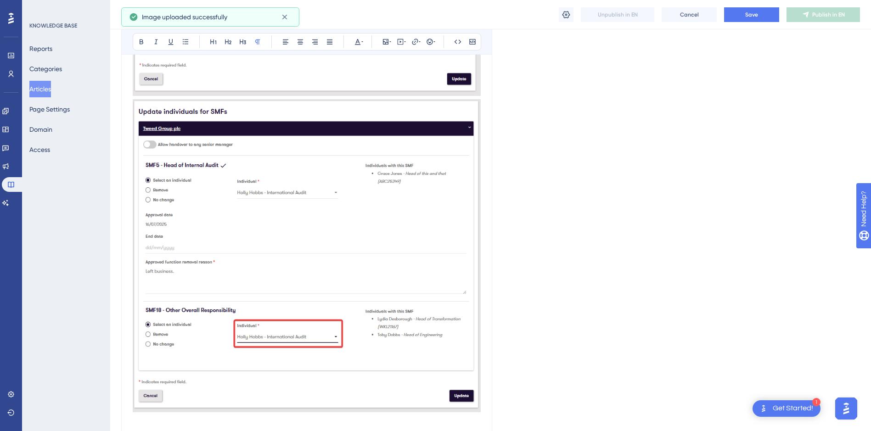
scroll to position [1302, 0]
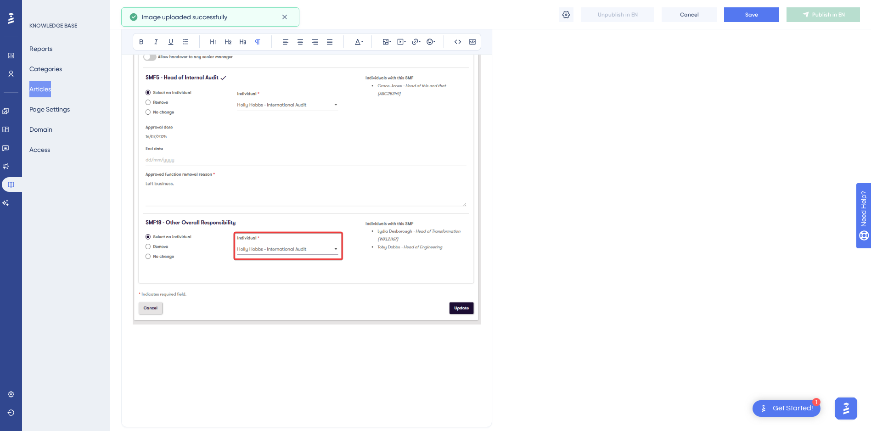
click at [243, 349] on p at bounding box center [307, 344] width 348 height 11
click at [186, 341] on p at bounding box center [307, 344] width 348 height 11
click at [175, 335] on p at bounding box center [307, 333] width 348 height 11
click at [172, 341] on p at bounding box center [307, 344] width 348 height 11
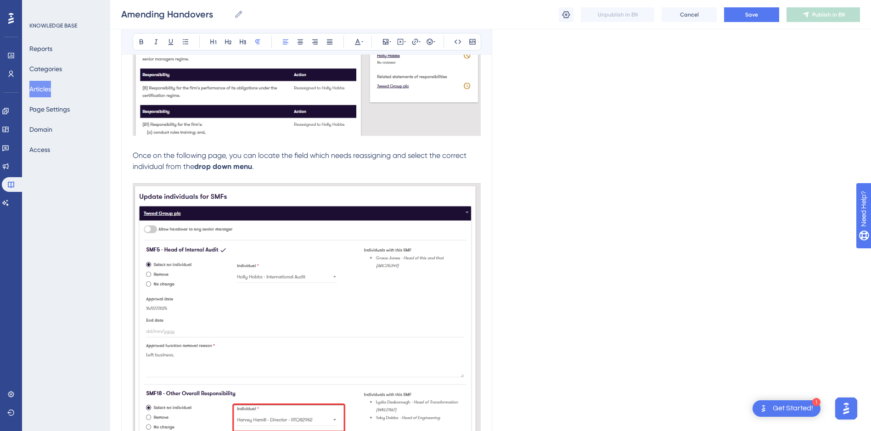
scroll to position [797, 0]
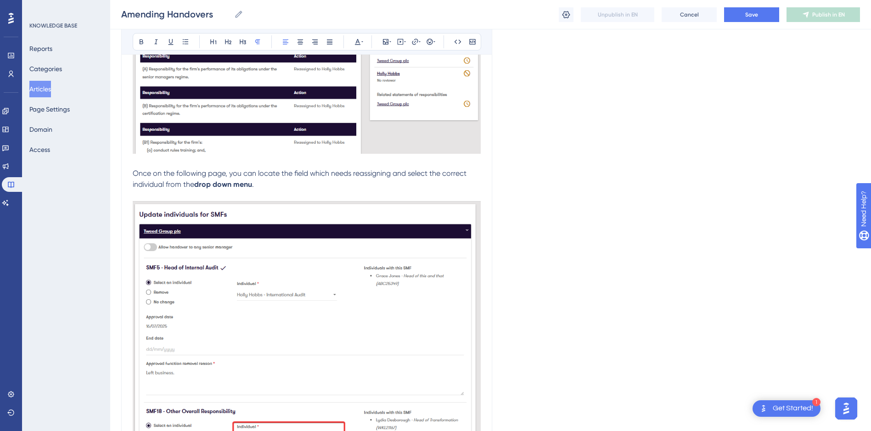
click at [266, 183] on p "Once on the following page, you can locate the field which needs reassigning an…" at bounding box center [307, 179] width 348 height 22
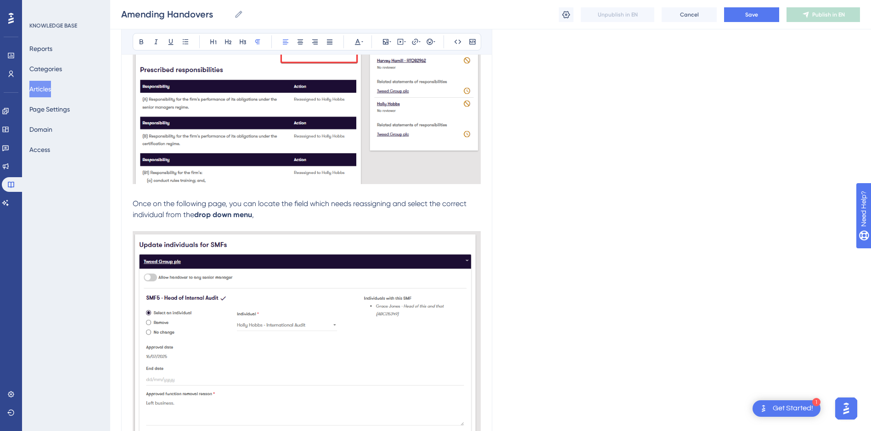
scroll to position [751, 0]
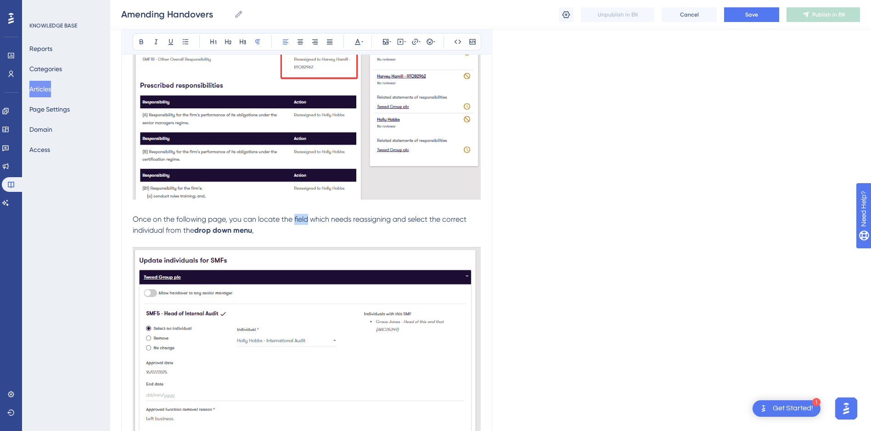
drag, startPoint x: 308, startPoint y: 218, endPoint x: 295, endPoint y: 222, distance: 13.4
click at [295, 222] on span "Once on the following page, you can locate the field which needs reassigning an…" at bounding box center [301, 225] width 336 height 20
click at [264, 231] on p "Once on the following page, you can locate the SMF which needs reassigning and …" at bounding box center [307, 225] width 348 height 22
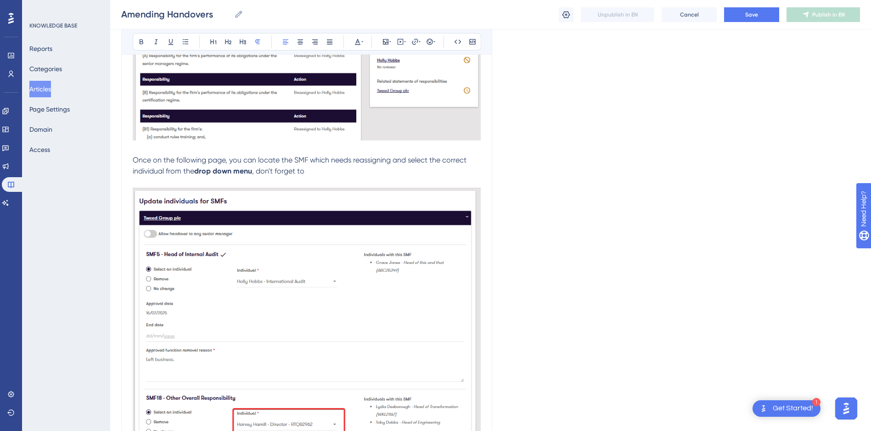
scroll to position [797, 0]
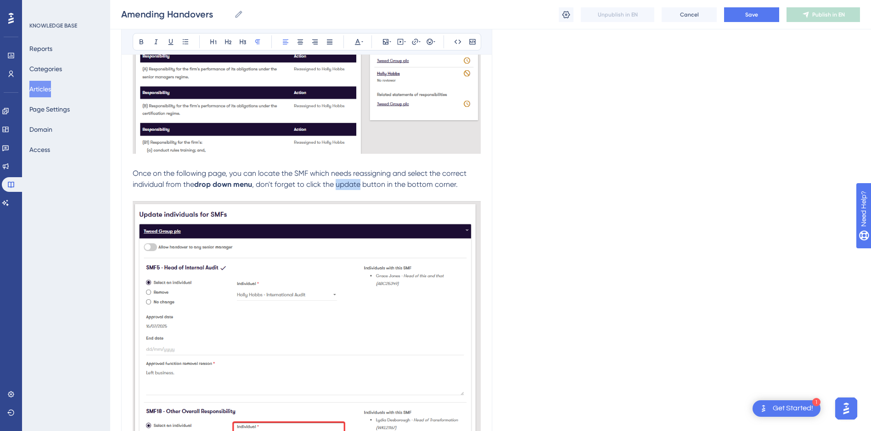
drag, startPoint x: 337, startPoint y: 183, endPoint x: 360, endPoint y: 184, distance: 22.5
click at [362, 184] on span ", don't forget to click the update button in the bottom corner." at bounding box center [355, 184] width 206 height 9
click at [139, 40] on icon at bounding box center [141, 41] width 7 height 7
click at [378, 183] on span "button in the bottom corner." at bounding box center [407, 184] width 96 height 9
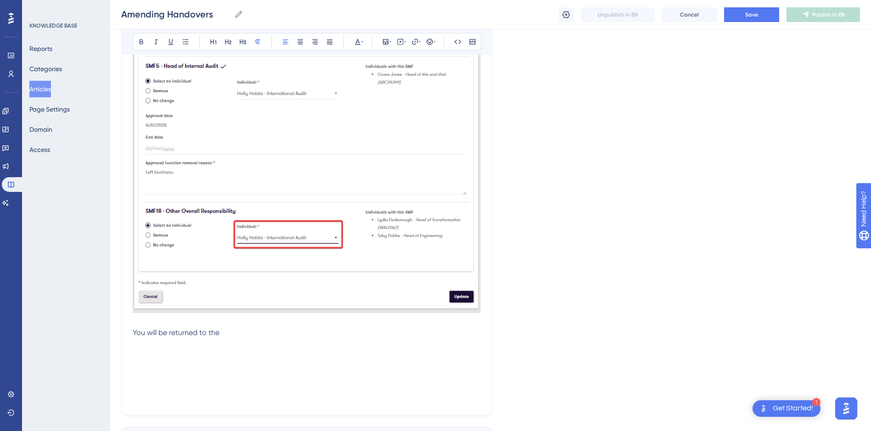
scroll to position [1348, 0]
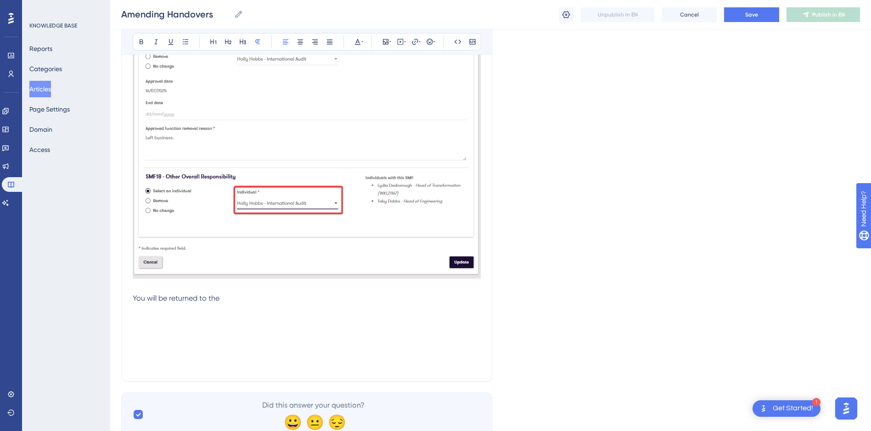
click at [412, 217] on img at bounding box center [307, 122] width 348 height 313
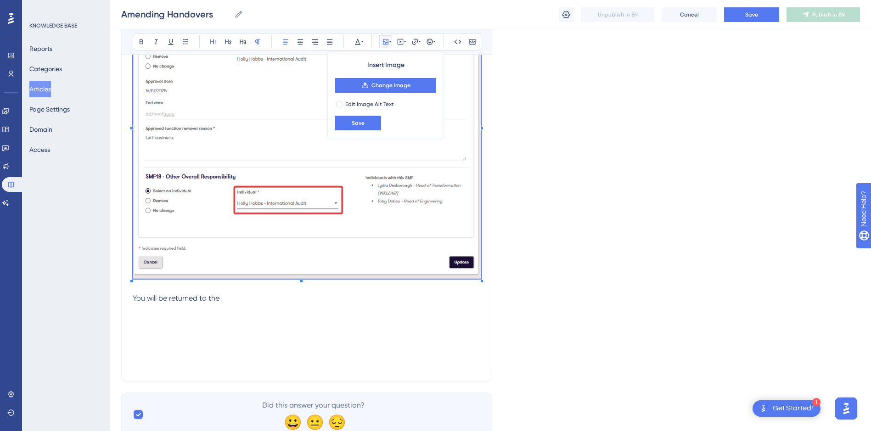
click at [198, 236] on img at bounding box center [307, 122] width 348 height 313
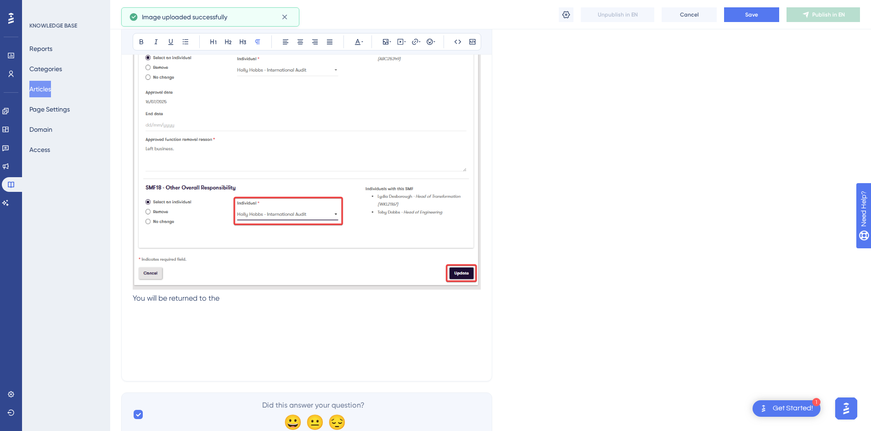
scroll to position [1353, 0]
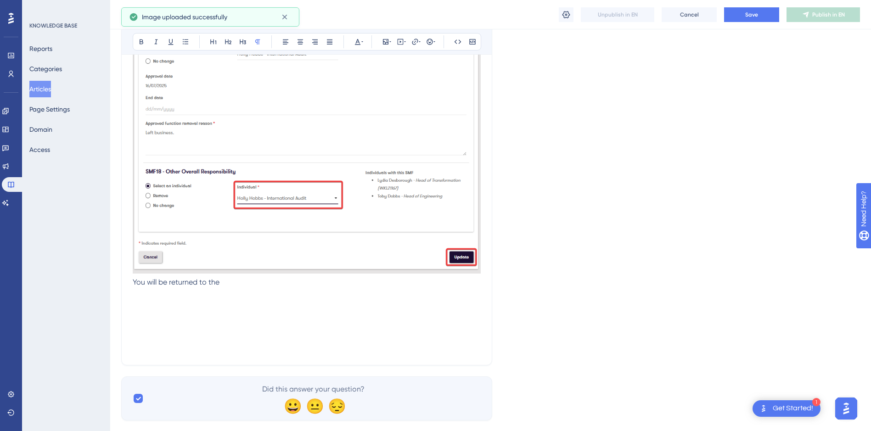
click at [234, 286] on p "You will be returned to the" at bounding box center [307, 282] width 348 height 11
click at [133, 281] on span "You will be returned to the" at bounding box center [176, 282] width 87 height 9
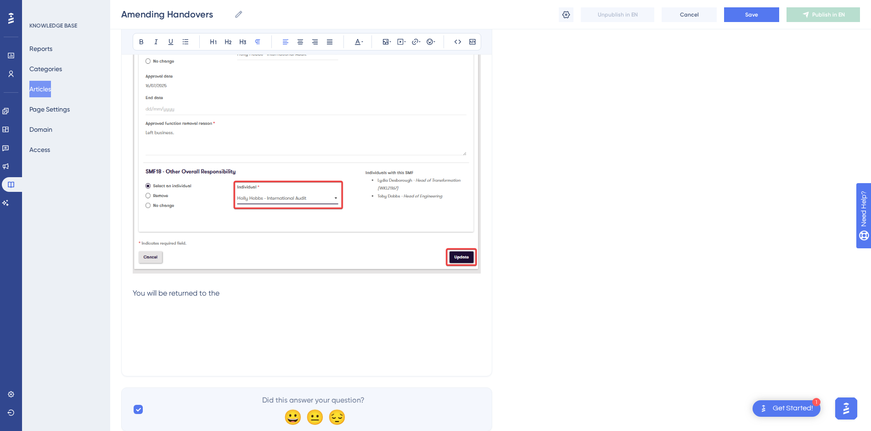
click at [233, 292] on p "You will be returned to the" at bounding box center [307, 293] width 348 height 11
click at [232, 295] on p "You will be returned to the" at bounding box center [307, 293] width 348 height 11
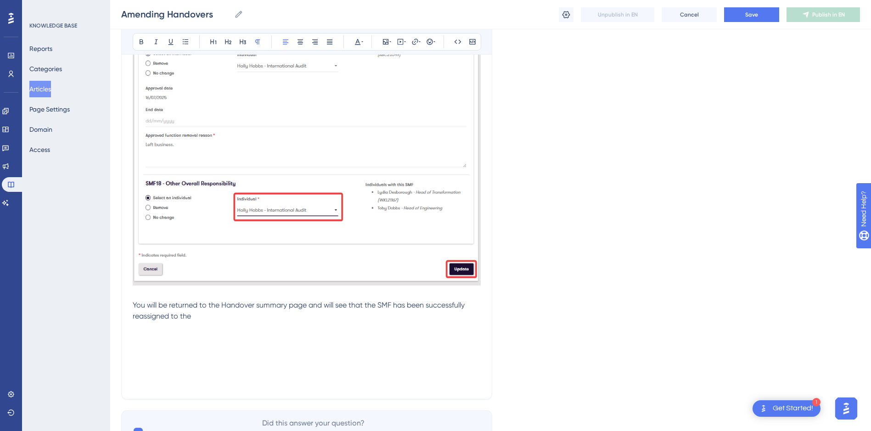
scroll to position [1394, 0]
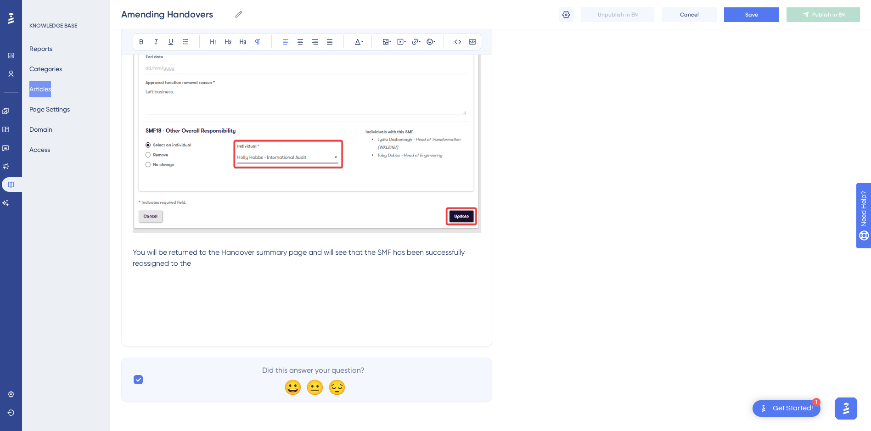
click at [223, 264] on p "You will be returned to the Handover summary page and will see that the SMF has…" at bounding box center [307, 258] width 348 height 22
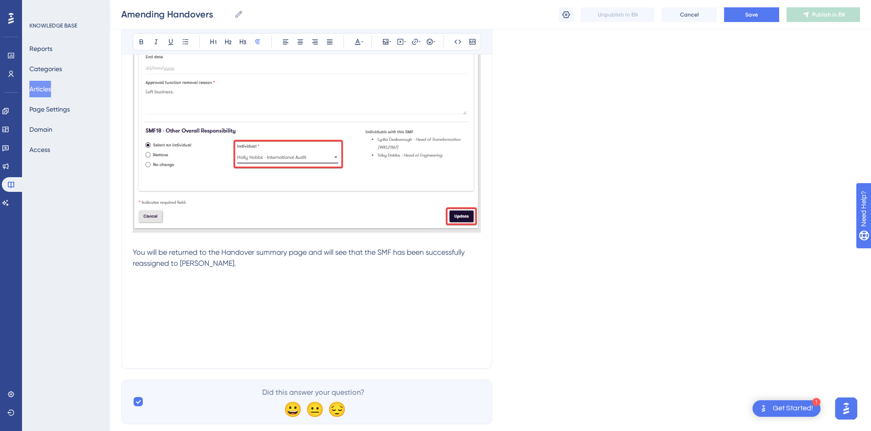
click at [186, 280] on p "You will be returned to the Handover summary page and will see that the SMF has…" at bounding box center [307, 269] width 348 height 44
click at [181, 287] on p "You will be returned to the Handover summary page and will see that the SMF has…" at bounding box center [307, 269] width 348 height 44
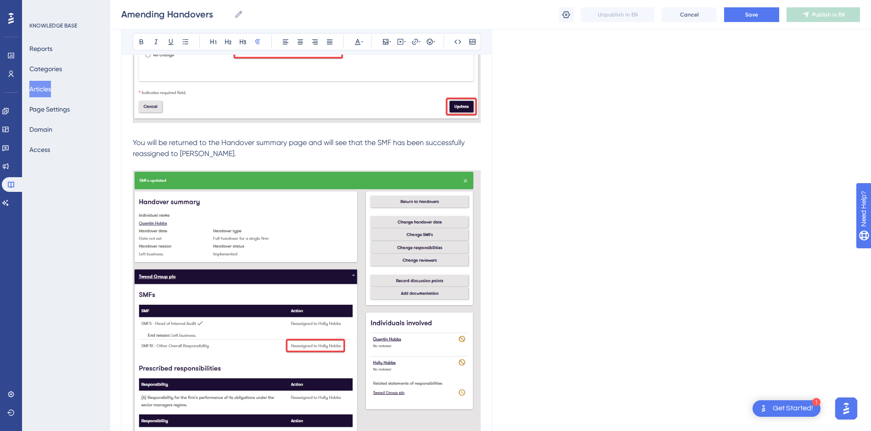
scroll to position [1486, 0]
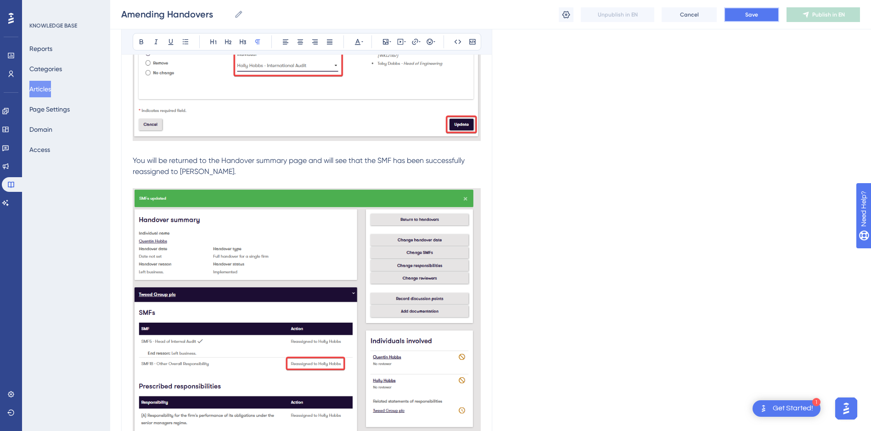
click at [751, 13] on span "Save" at bounding box center [751, 14] width 13 height 7
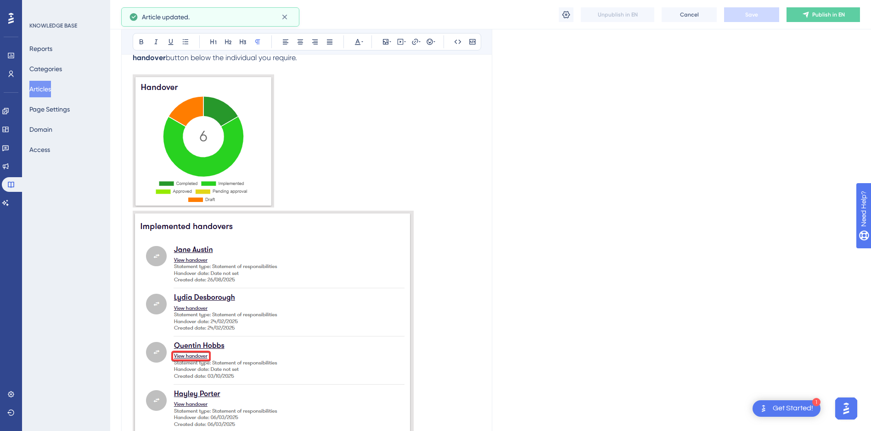
scroll to position [0, 0]
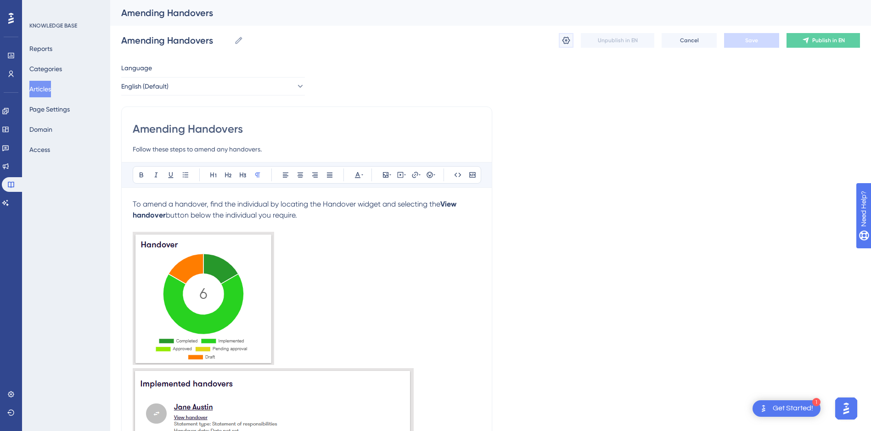
click at [569, 42] on icon at bounding box center [567, 40] width 8 height 7
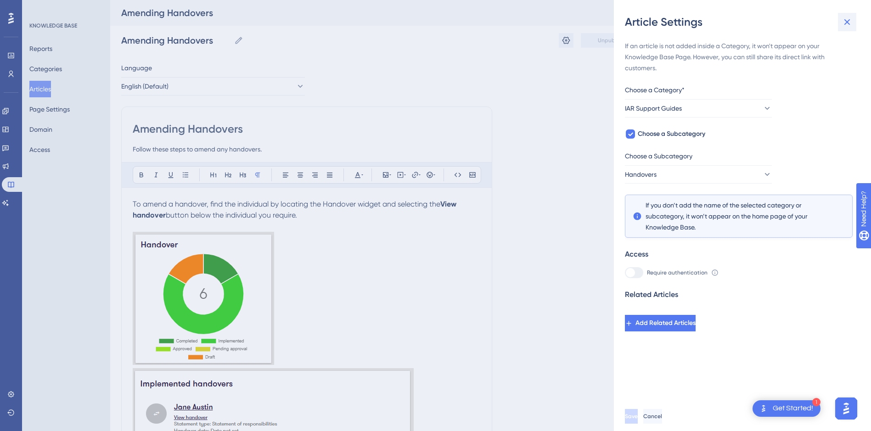
click at [845, 20] on icon at bounding box center [848, 22] width 6 height 6
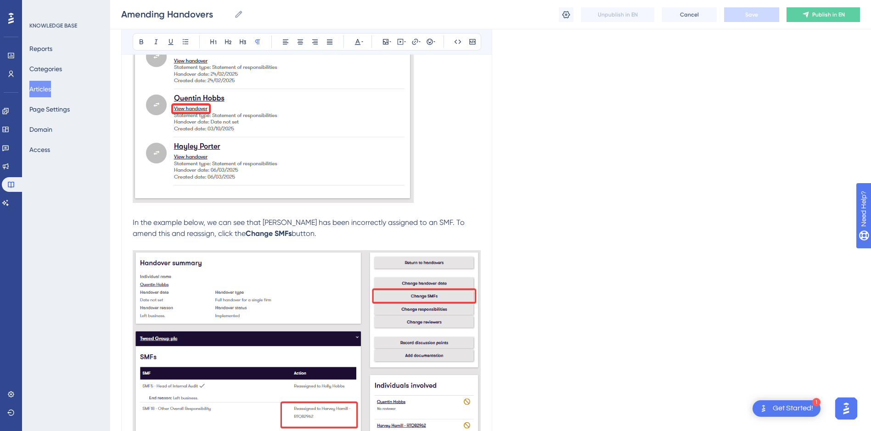
scroll to position [459, 0]
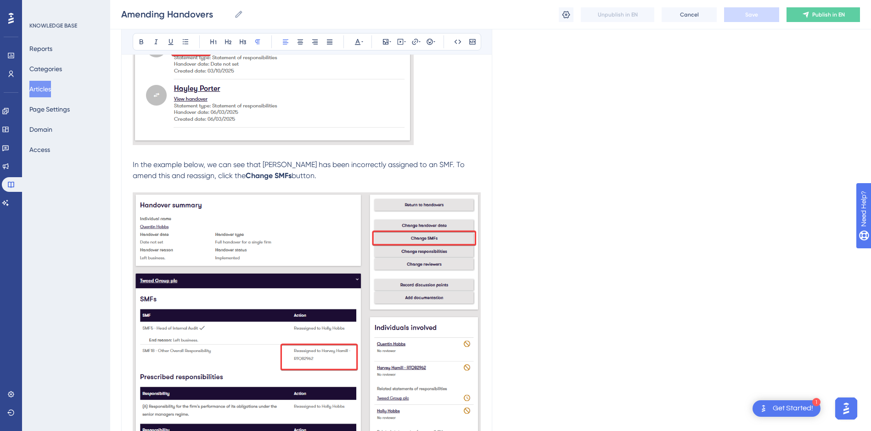
click at [316, 174] on span "button." at bounding box center [304, 175] width 25 height 9
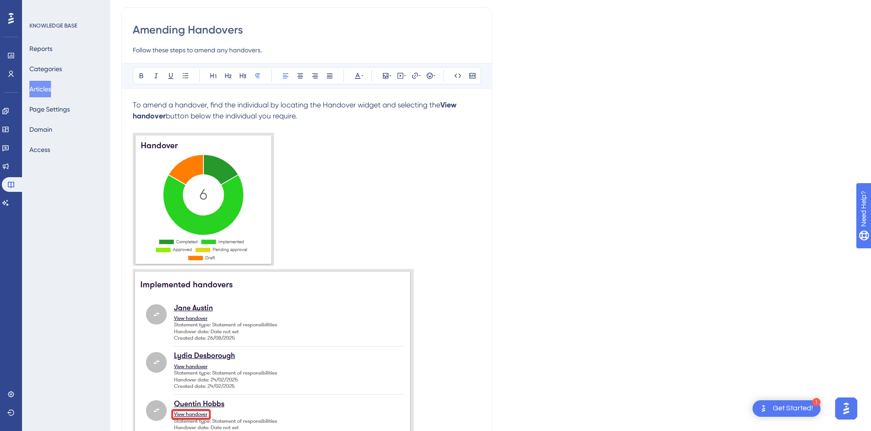
scroll to position [0, 0]
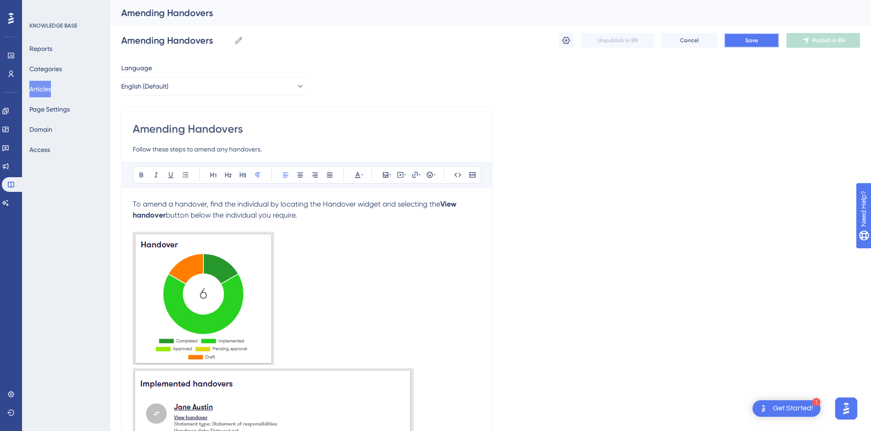
click at [758, 44] on button "Save" at bounding box center [751, 40] width 55 height 15
click at [825, 43] on span "Publish in EN" at bounding box center [829, 40] width 33 height 7
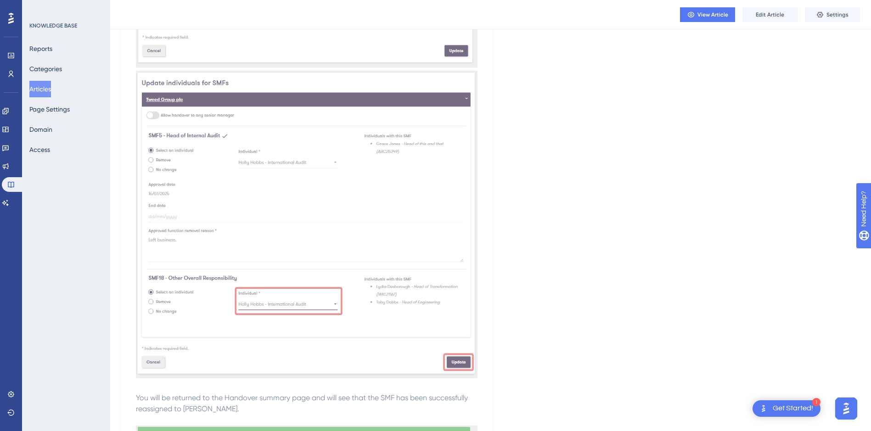
scroll to position [1010, 0]
